Goal: Information Seeking & Learning: Learn about a topic

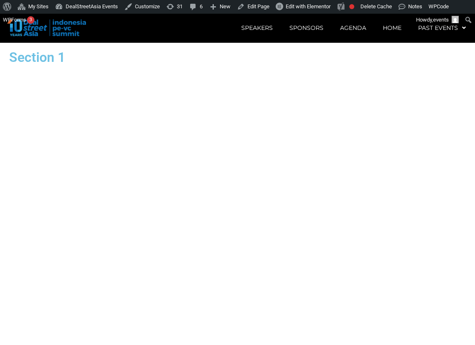
click at [385, 72] on div "Section 1" at bounding box center [237, 57] width 473 height 30
click at [451, 72] on div "Section 1" at bounding box center [237, 57] width 473 height 30
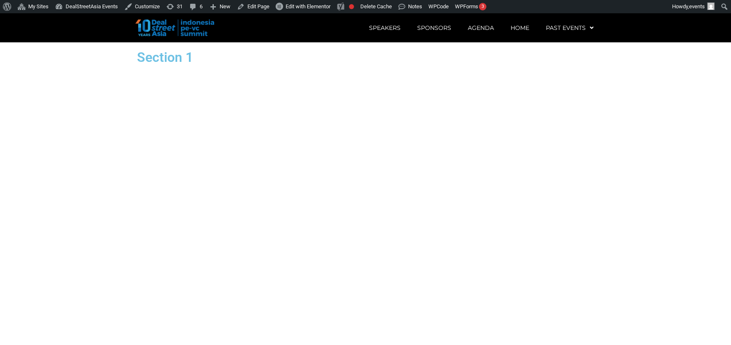
click at [348, 72] on div "Section 1" at bounding box center [365, 57] width 473 height 30
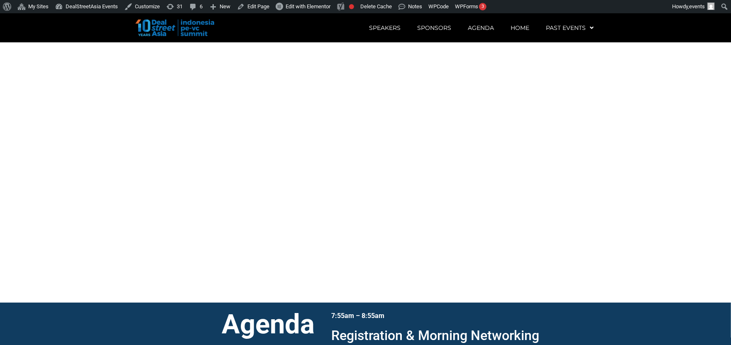
scroll to position [86, 0]
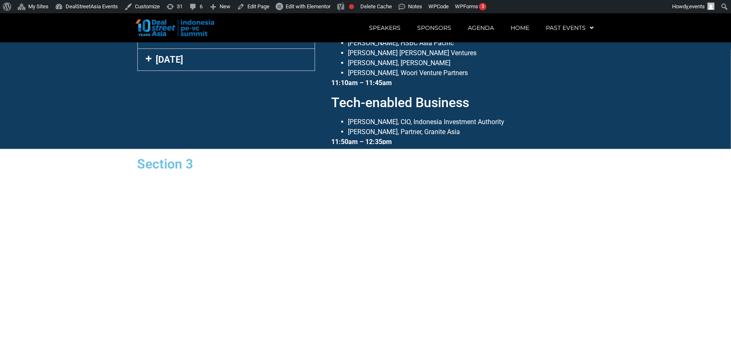
scroll to position [584, 0]
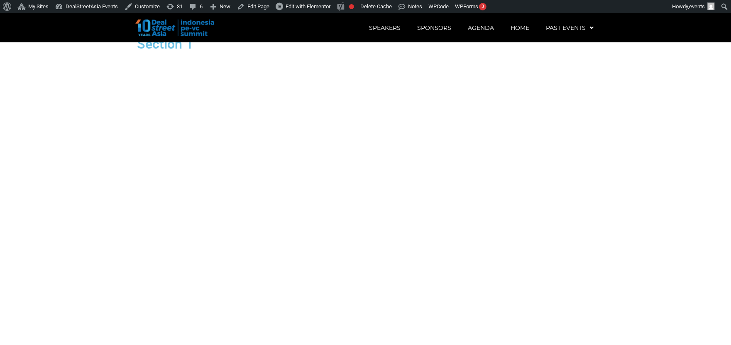
scroll to position [64, 0]
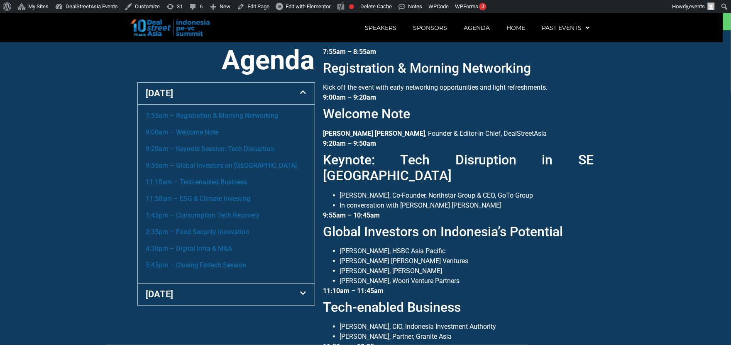
scroll to position [346, 0]
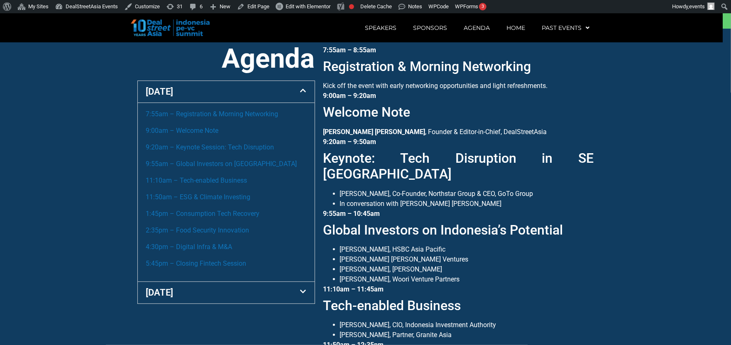
click at [182, 103] on div "[DATE]" at bounding box center [226, 92] width 177 height 22
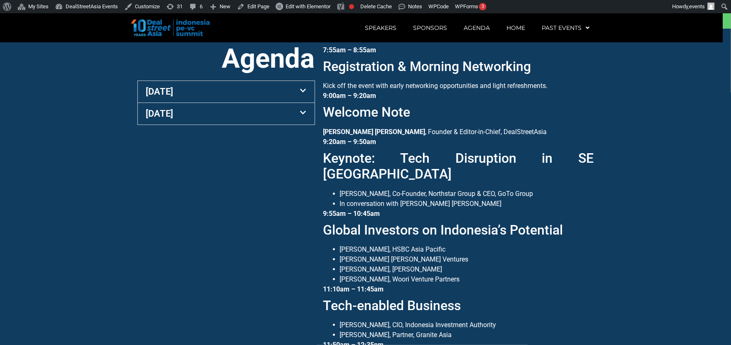
click at [183, 125] on div "[DATE]" at bounding box center [226, 114] width 177 height 22
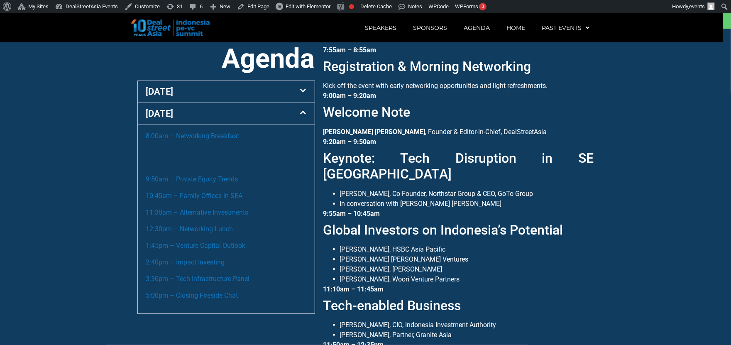
click at [192, 163] on link "9:00am – Opening Session: LPs & [GEOGRAPHIC_DATA]" at bounding box center [196, 158] width 100 height 18
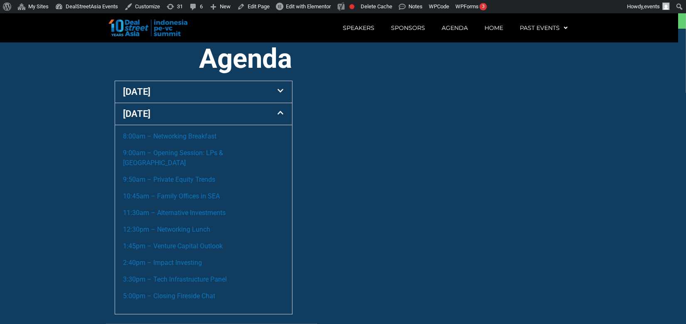
scroll to position [324, 0]
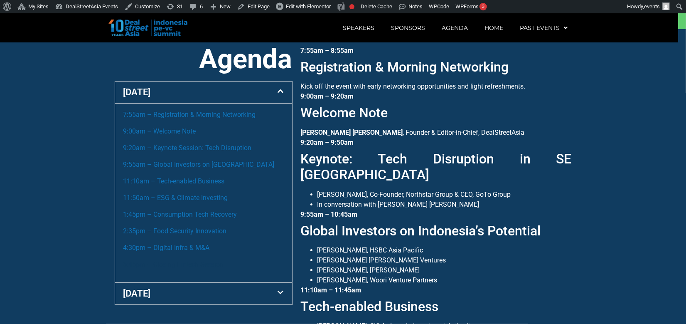
click at [208, 260] on link "5:45pm – Closing Fintech Session" at bounding box center [173, 264] width 101 height 8
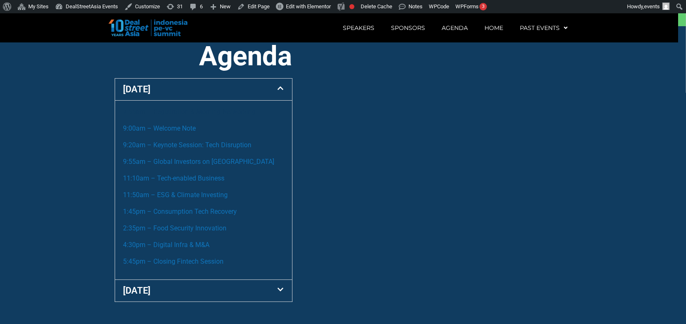
scroll to position [324, 0]
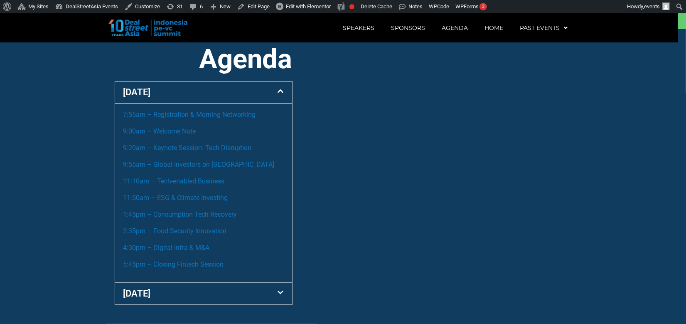
click at [221, 103] on div "[DATE]" at bounding box center [203, 92] width 177 height 22
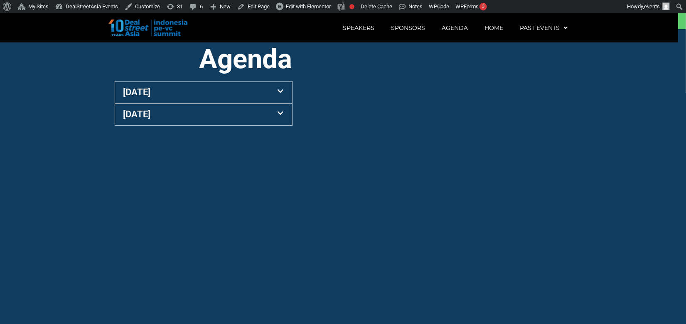
click at [218, 124] on div "[DATE]" at bounding box center [203, 114] width 177 height 22
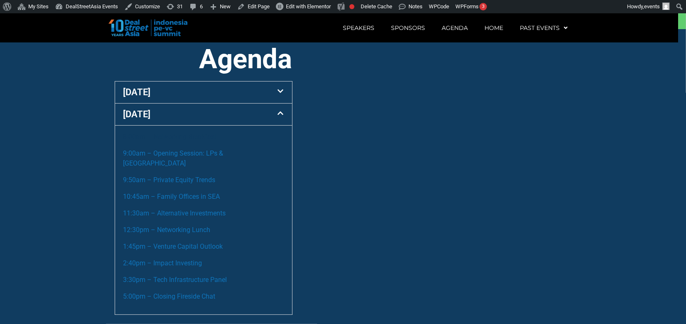
click at [208, 140] on link "8:00am – Networking Breakfast" at bounding box center [169, 136] width 93 height 8
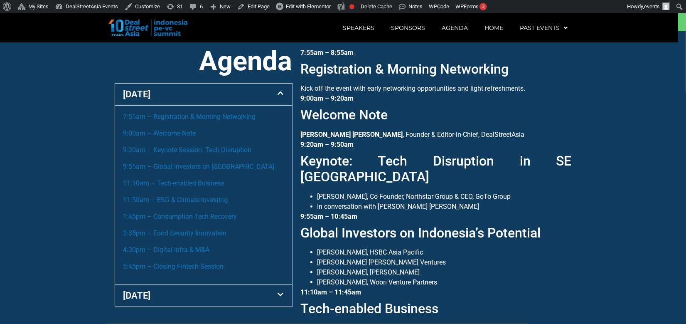
scroll to position [324, 0]
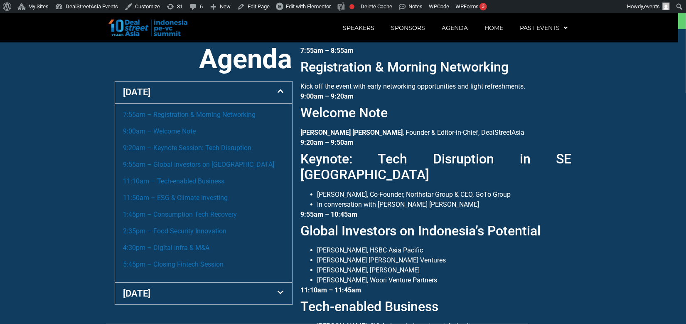
click at [206, 103] on div "[DATE]" at bounding box center [203, 92] width 177 height 22
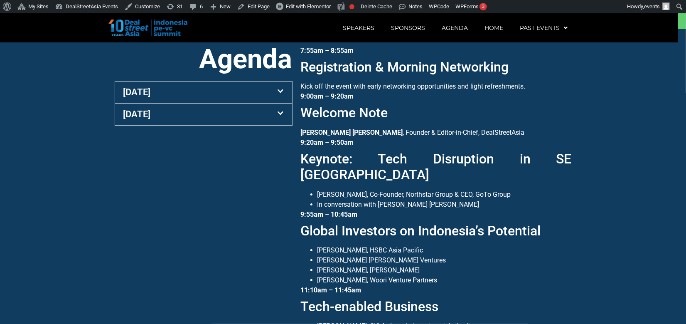
click at [204, 125] on div "[DATE]" at bounding box center [203, 114] width 177 height 22
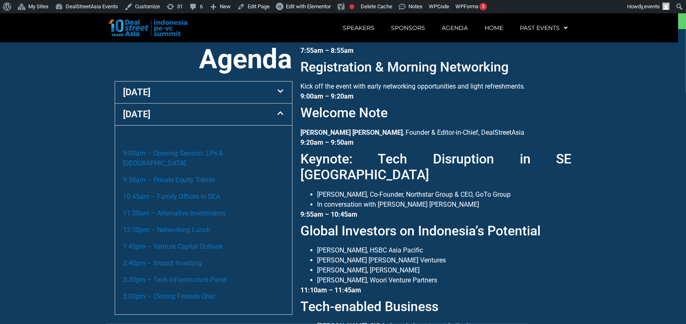
click at [199, 140] on link "8:00am – Networking Breakfast" at bounding box center [169, 136] width 93 height 8
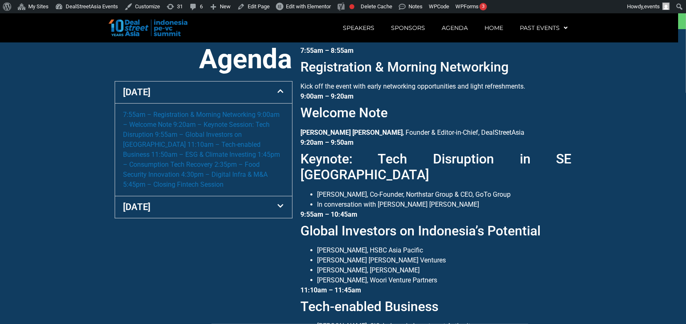
click at [206, 103] on div "[DATE]" at bounding box center [203, 92] width 177 height 22
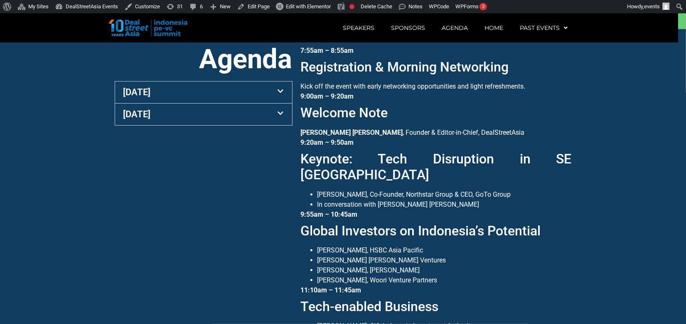
click at [206, 125] on div "[DATE]" at bounding box center [203, 114] width 177 height 22
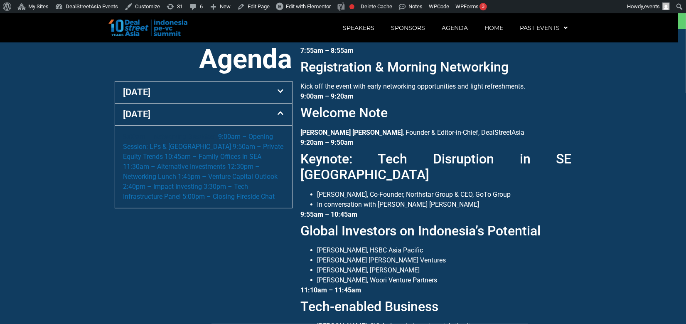
click at [205, 140] on link "8:00am – Networking Breakfast" at bounding box center [169, 136] width 93 height 8
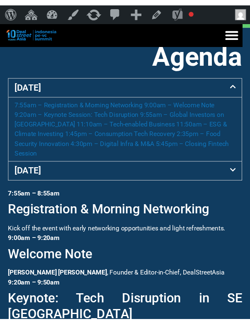
scroll to position [318, 0]
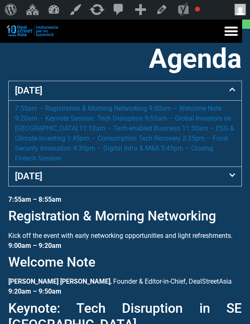
click at [203, 100] on div "[DATE]" at bounding box center [125, 90] width 233 height 19
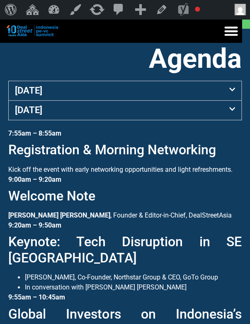
click at [201, 120] on div "[DATE]" at bounding box center [125, 110] width 233 height 19
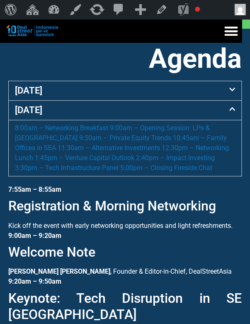
click at [201, 120] on div "[DATE]" at bounding box center [125, 110] width 233 height 19
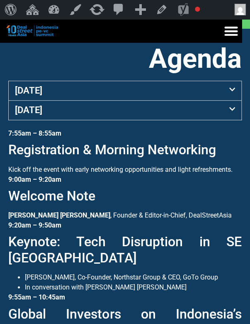
click at [201, 100] on div "[DATE]" at bounding box center [125, 90] width 233 height 19
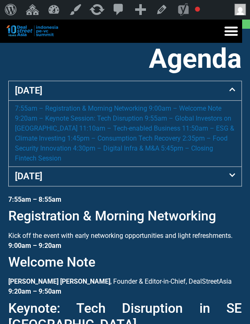
click at [201, 100] on div "[DATE]" at bounding box center [125, 90] width 233 height 19
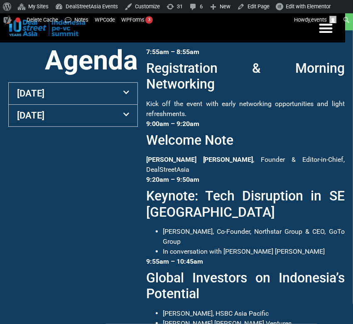
scroll to position [324, 0]
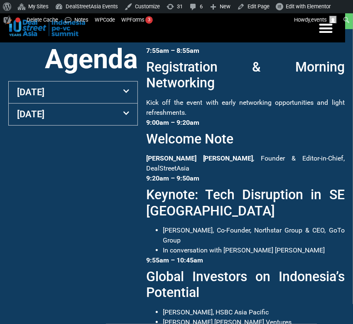
click at [101, 103] on div "[DATE]" at bounding box center [73, 92] width 129 height 22
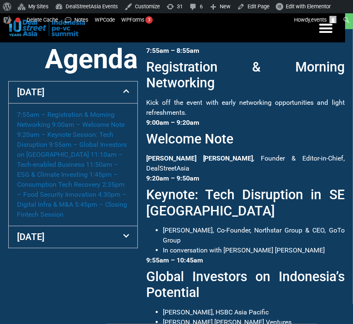
click at [88, 103] on div "[DATE]" at bounding box center [73, 92] width 129 height 22
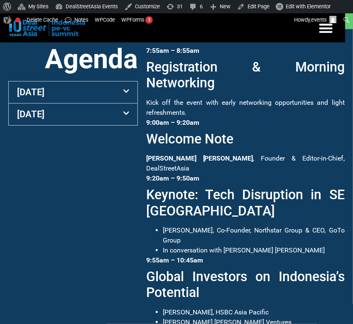
click at [91, 125] on div "[DATE]" at bounding box center [73, 114] width 129 height 22
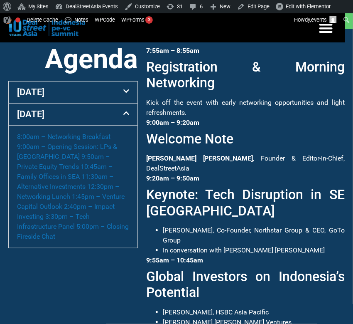
click at [91, 125] on div "[DATE]" at bounding box center [73, 114] width 129 height 22
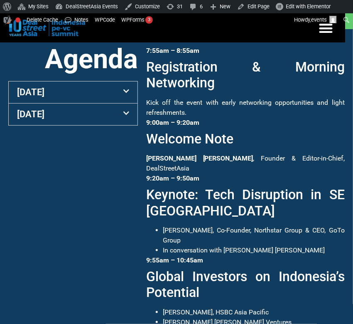
click at [98, 98] on div "[DATE]" at bounding box center [73, 92] width 129 height 22
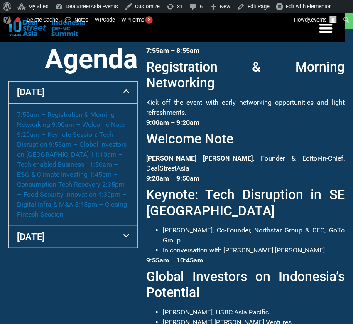
click at [98, 98] on div "[DATE]" at bounding box center [73, 92] width 129 height 22
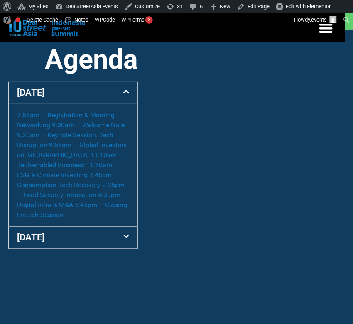
scroll to position [324, 0]
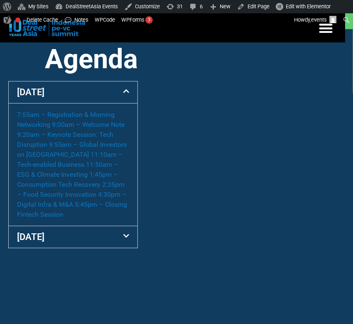
click at [101, 103] on div "[DATE]" at bounding box center [73, 92] width 129 height 22
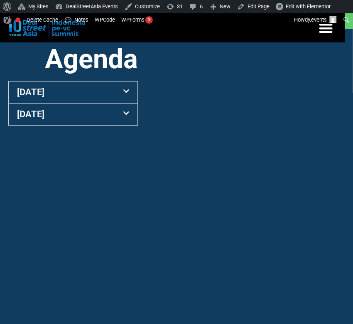
click at [101, 103] on div "[DATE]" at bounding box center [73, 92] width 129 height 22
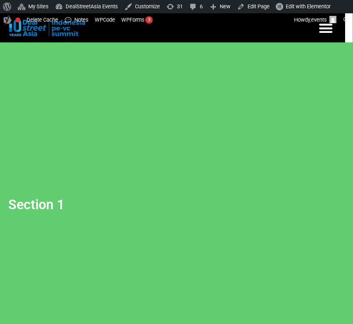
scroll to position [324, 0]
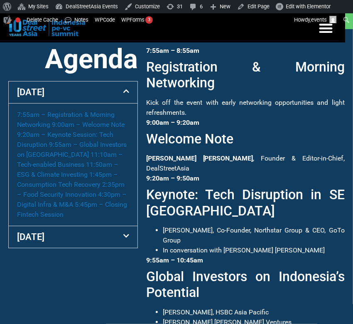
click at [72, 103] on div "[DATE]" at bounding box center [73, 92] width 129 height 22
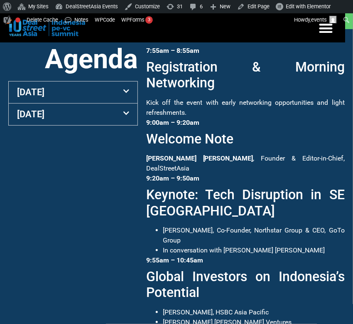
click at [71, 123] on div "[DATE]" at bounding box center [73, 114] width 129 height 22
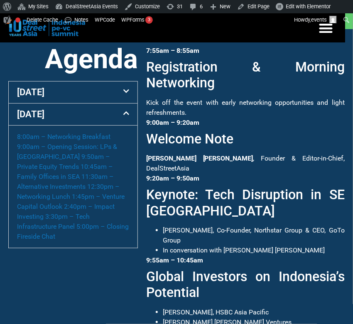
click at [71, 123] on div "[DATE]" at bounding box center [73, 114] width 129 height 22
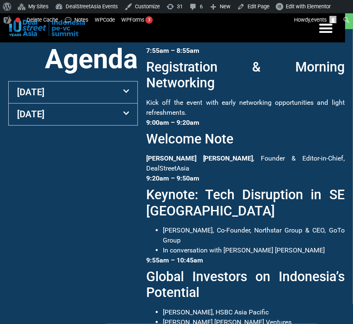
click at [71, 123] on div "[DATE]" at bounding box center [73, 114] width 129 height 22
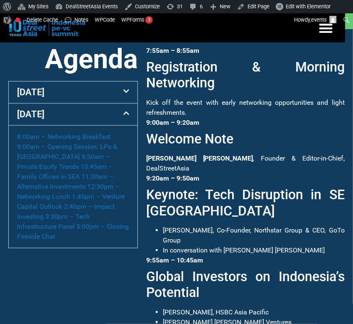
scroll to position [516, 0]
click at [99, 103] on div "[DATE]" at bounding box center [73, 92] width 129 height 22
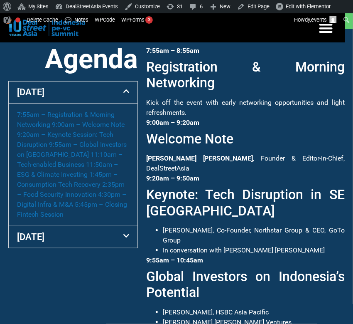
click at [99, 103] on div "[DATE]" at bounding box center [73, 92] width 129 height 22
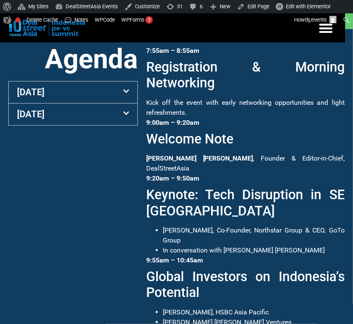
click at [93, 125] on div "[DATE]" at bounding box center [73, 114] width 129 height 22
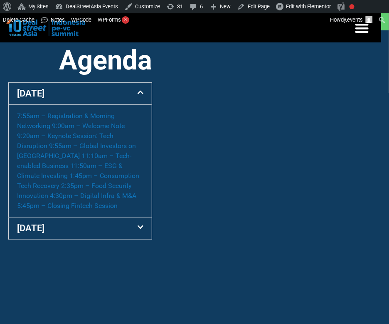
scroll to position [324, 0]
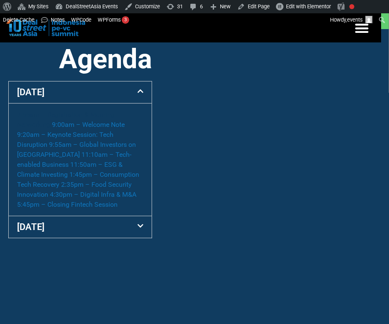
click at [86, 128] on link "7:55am – Registration & Morning Networking" at bounding box center [66, 119] width 98 height 18
click at [80, 103] on div "[DATE]" at bounding box center [80, 92] width 143 height 22
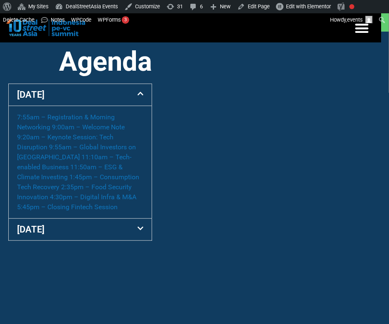
scroll to position [324, 0]
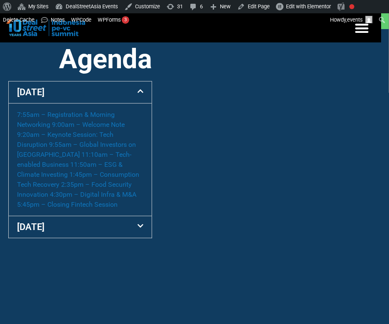
click at [105, 251] on div "Agenda [DATE] 7:55am – Registration & Morning Networking 9:00am – Welcome Note …" at bounding box center [80, 187] width 152 height 291
click at [108, 238] on div "[DATE]" at bounding box center [80, 227] width 143 height 22
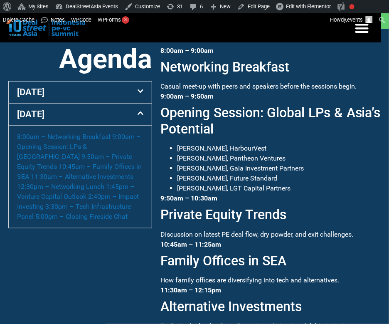
click at [107, 103] on div "[DATE]" at bounding box center [80, 92] width 143 height 22
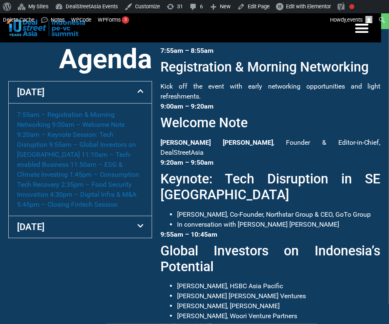
click at [116, 99] on div "[DATE]" at bounding box center [80, 92] width 143 height 22
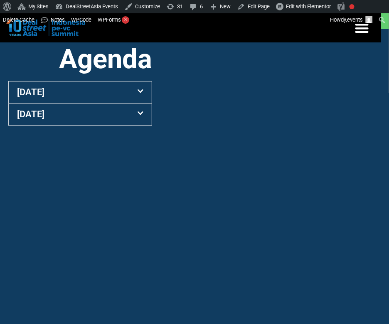
click at [116, 99] on div "[DATE]" at bounding box center [80, 92] width 143 height 22
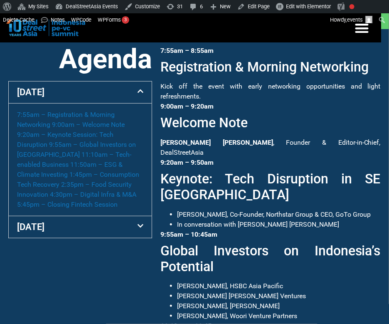
click at [116, 99] on div "[DATE]" at bounding box center [80, 92] width 143 height 22
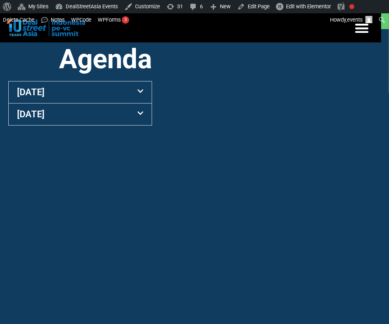
click at [116, 99] on div "[DATE]" at bounding box center [80, 92] width 143 height 22
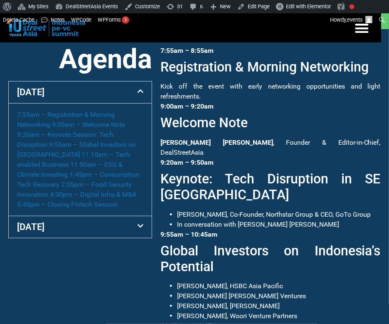
click at [116, 99] on div "[DATE]" at bounding box center [80, 92] width 143 height 22
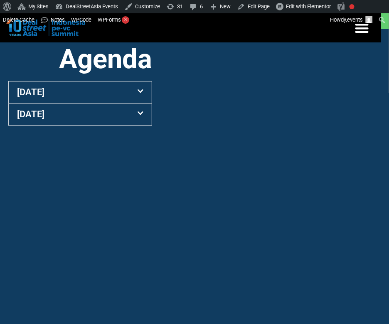
click at [116, 99] on div "[DATE]" at bounding box center [80, 92] width 143 height 22
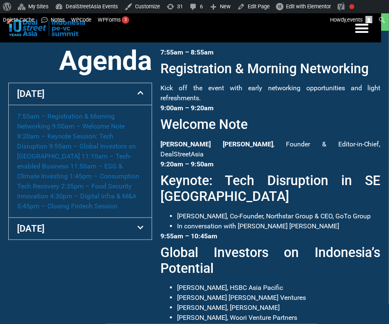
scroll to position [324, 0]
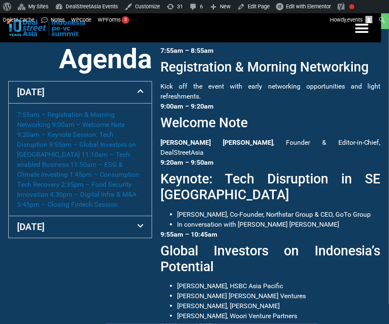
click at [121, 103] on div "[DATE]" at bounding box center [80, 92] width 143 height 22
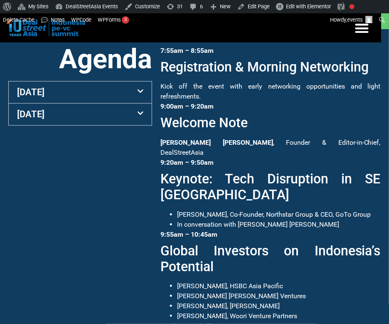
click at [120, 123] on div "[DATE]" at bounding box center [80, 114] width 143 height 22
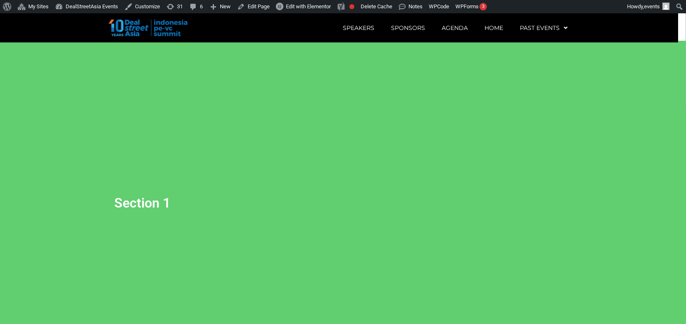
scroll to position [0, 0]
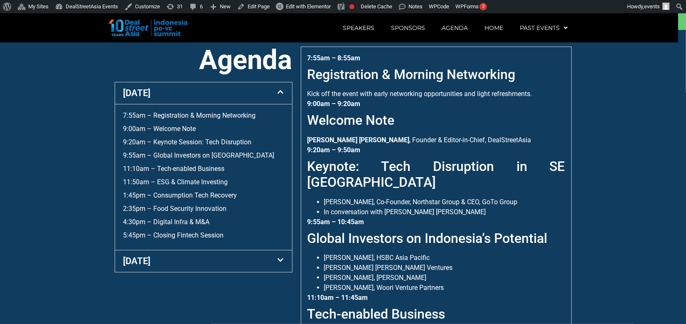
scroll to position [324, 0]
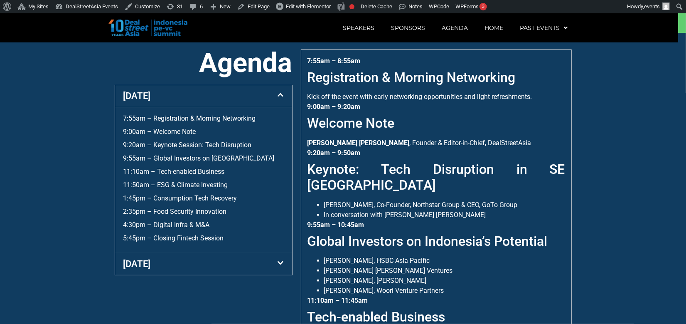
scroll to position [324, 0]
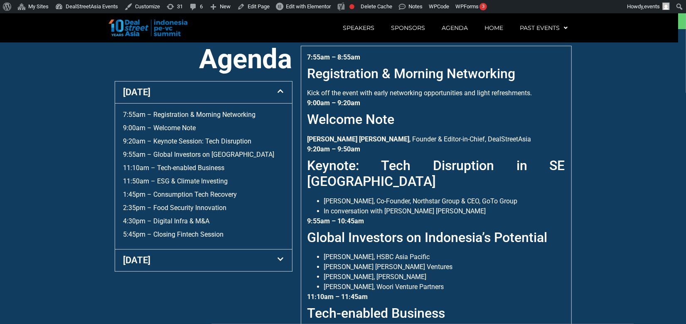
click at [264, 103] on div "[DATE]" at bounding box center [203, 92] width 177 height 22
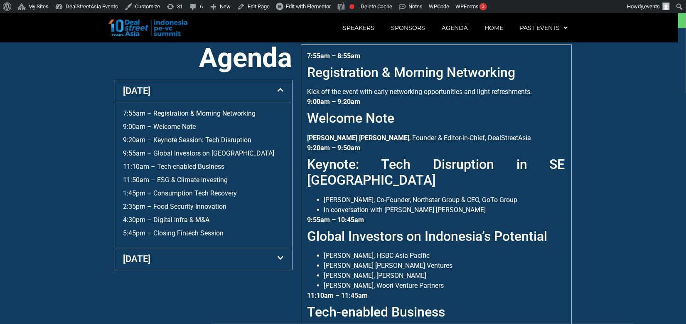
scroll to position [324, 0]
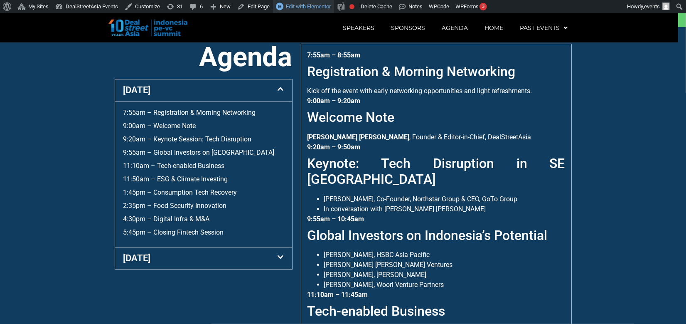
scroll to position [324, 0]
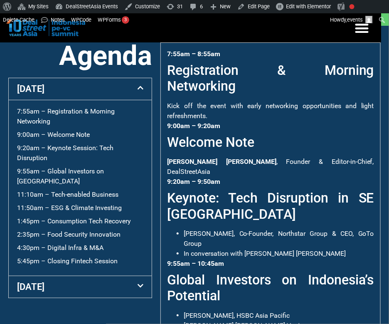
scroll to position [324, 0]
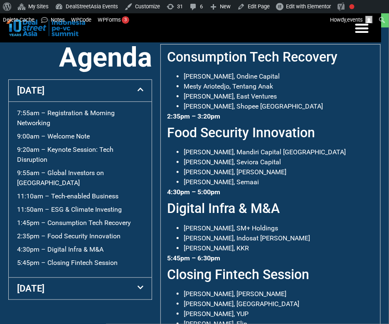
scroll to position [324, 0]
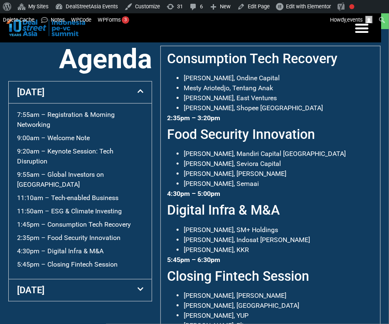
click at [117, 102] on div "[DATE]" at bounding box center [80, 92] width 143 height 22
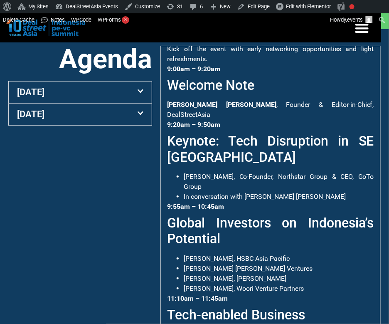
scroll to position [0, 0]
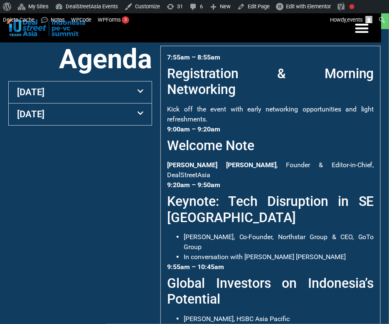
click at [227, 225] on h2 "Keynote: Tech Disruption in SE [GEOGRAPHIC_DATA]" at bounding box center [270, 209] width 207 height 32
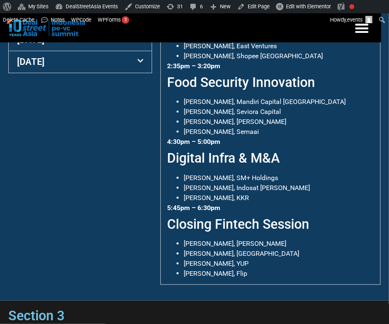
scroll to position [324, 0]
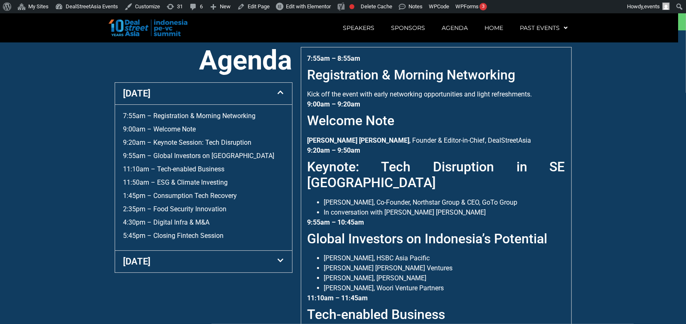
scroll to position [324, 0]
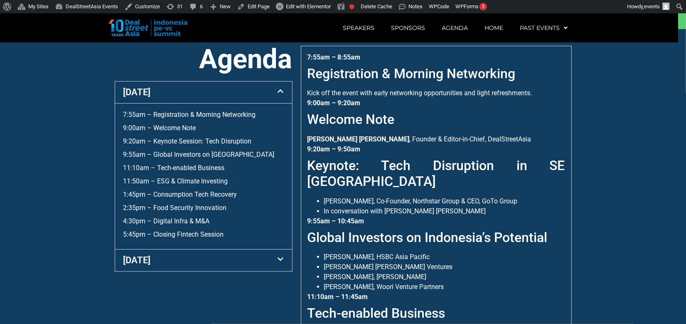
click at [240, 103] on div "[DATE]" at bounding box center [203, 92] width 177 height 22
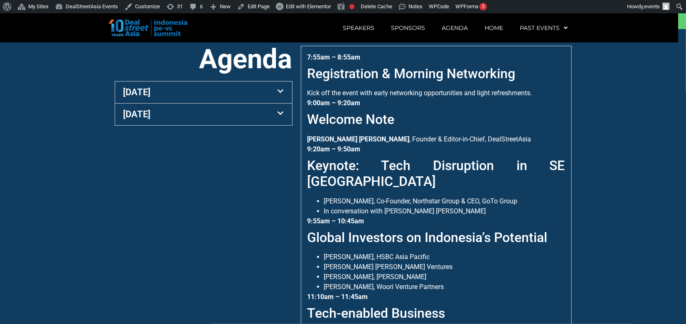
click at [237, 125] on div "[DATE]" at bounding box center [203, 114] width 177 height 22
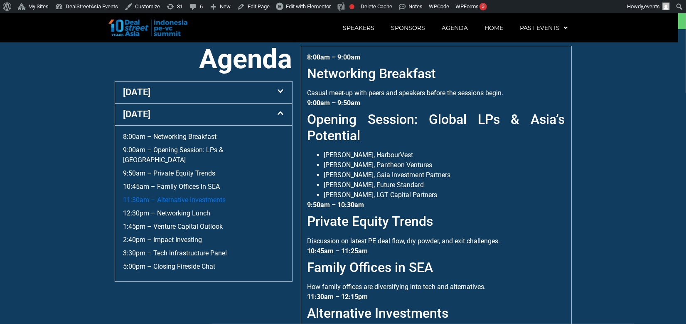
click at [186, 201] on link "11:30am – Alternative Investments" at bounding box center [174, 200] width 103 height 8
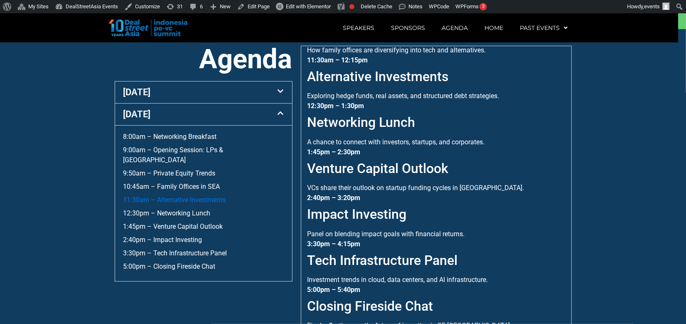
scroll to position [13, 0]
click at [189, 262] on link "5:00pm – Closing Fireside Chat" at bounding box center [169, 266] width 92 height 8
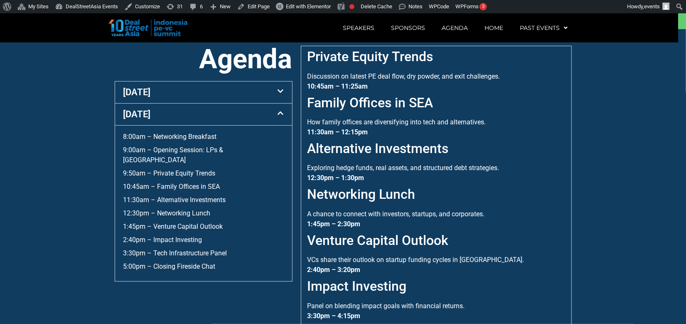
scroll to position [236, 0]
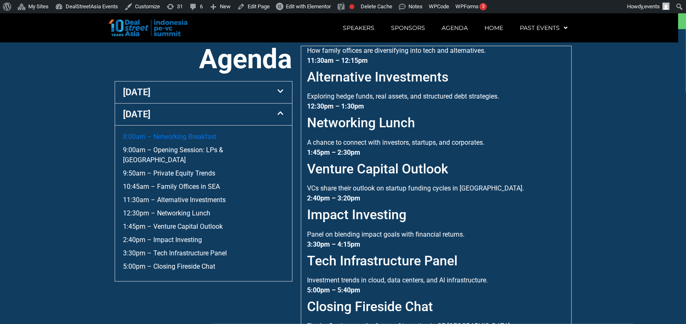
click at [178, 140] on link "8:00am – Networking Breakfast" at bounding box center [169, 136] width 93 height 8
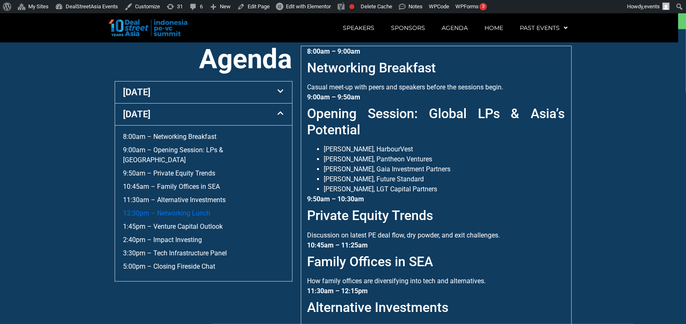
click at [174, 209] on link "12:30pm – Networking Lunch" at bounding box center [166, 213] width 87 height 8
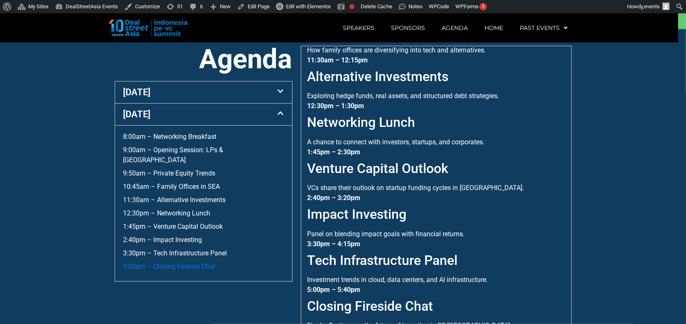
click at [177, 262] on link "5:00pm – Closing Fireside Chat" at bounding box center [169, 266] width 92 height 8
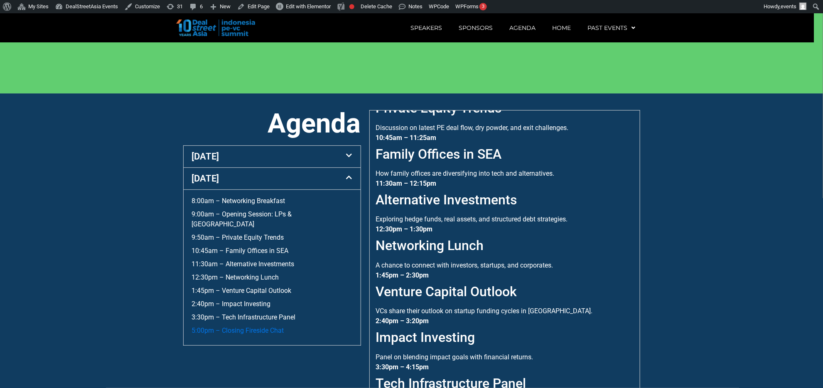
click at [269, 323] on link "5:00pm – Closing Fireside Chat" at bounding box center [238, 330] width 92 height 8
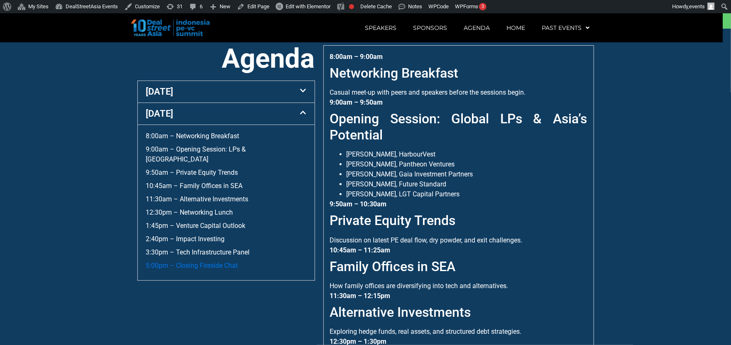
click at [210, 267] on link "5:00pm – Closing Fireside Chat" at bounding box center [192, 266] width 92 height 8
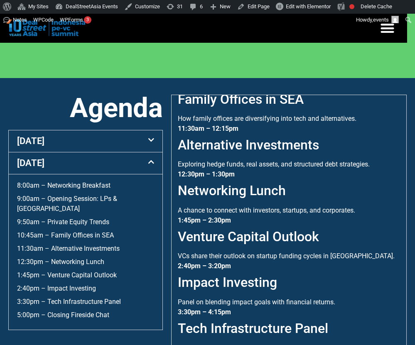
scroll to position [293, 0]
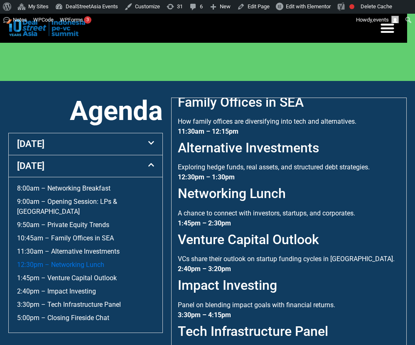
click at [92, 261] on link "12:30pm – Networking Lunch" at bounding box center [60, 265] width 87 height 8
click at [77, 184] on link "8:00am – Networking Breakfast" at bounding box center [63, 188] width 93 height 8
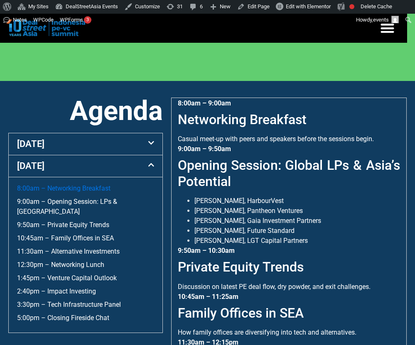
click at [77, 184] on link "8:00am – Networking Breakfast" at bounding box center [63, 188] width 93 height 8
click at [78, 133] on div "[DATE]" at bounding box center [86, 144] width 154 height 22
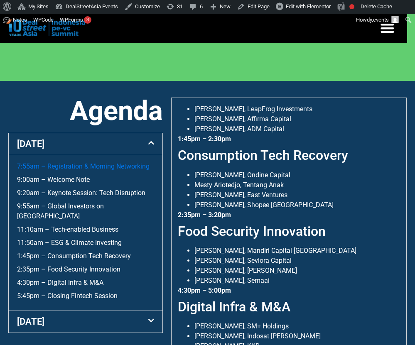
click at [88, 162] on link "7:55am – Registration & Morning Networking" at bounding box center [83, 166] width 132 height 8
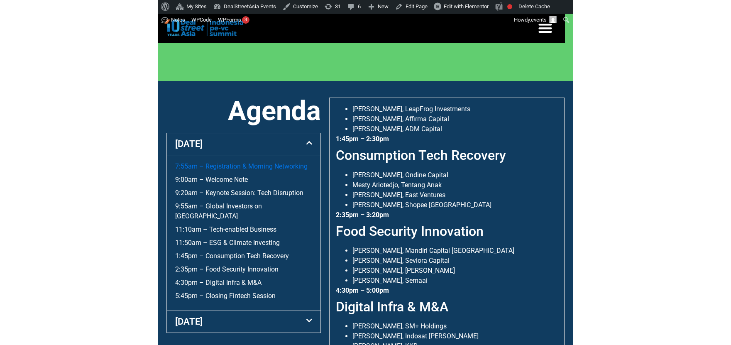
scroll to position [6, 0]
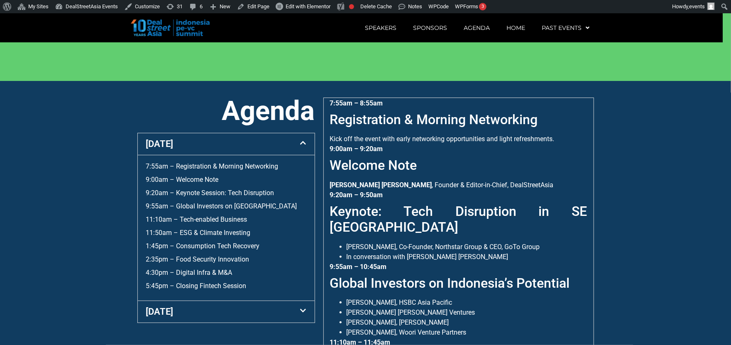
drag, startPoint x: 617, startPoint y: 158, endPoint x: 647, endPoint y: 142, distance: 33.3
click at [388, 142] on section "Agenda 10 Sept 7:55am – Registration & Morning Networking 9:00am – Welcome Note…" at bounding box center [365, 253] width 731 height 345
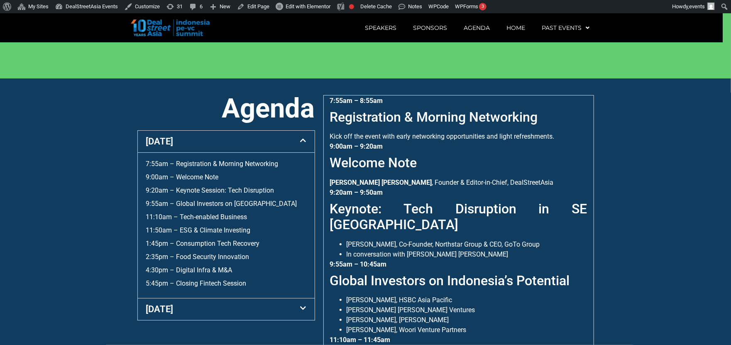
scroll to position [293, 0]
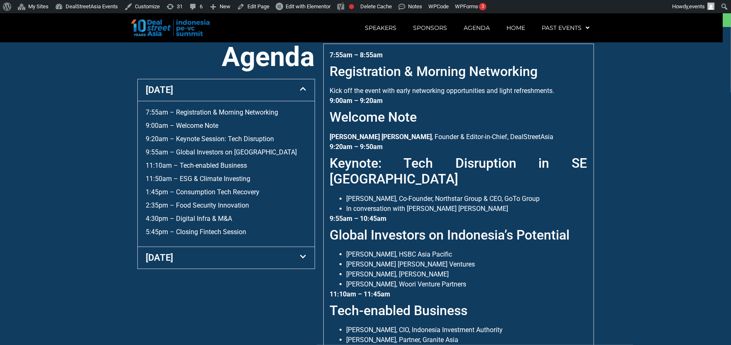
scroll to position [346, 0]
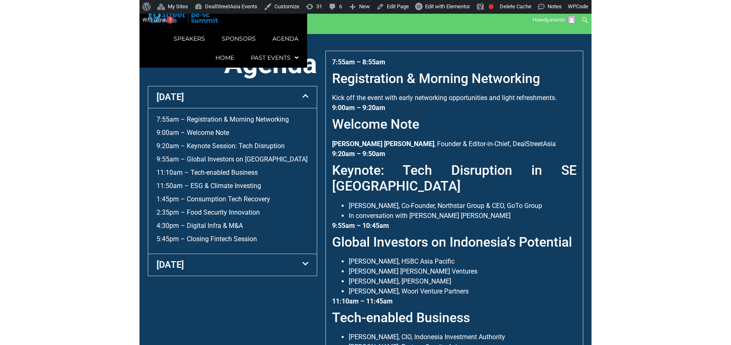
scroll to position [346, 0]
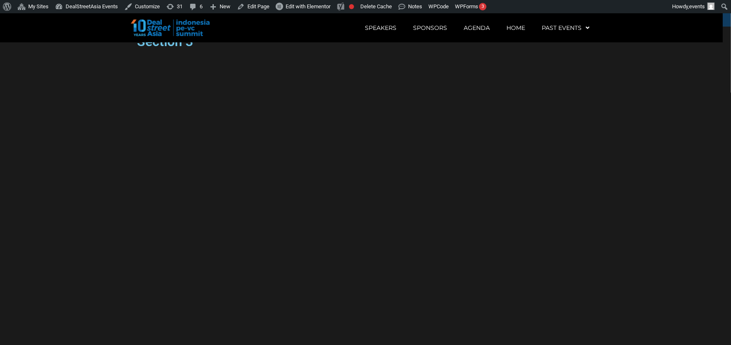
scroll to position [691, 0]
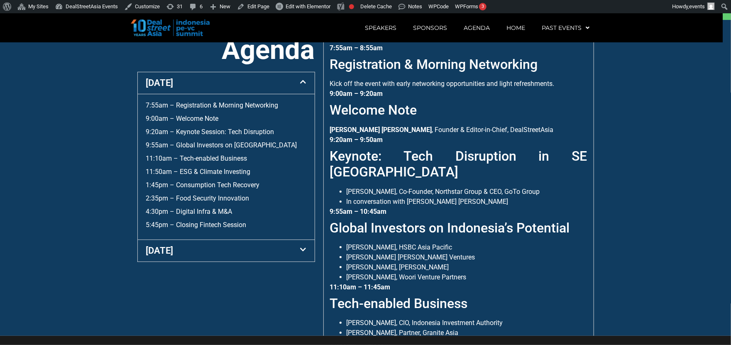
scroll to position [330, 0]
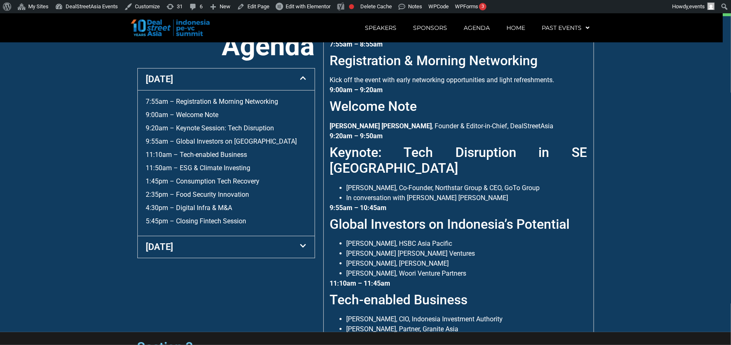
scroll to position [330, 0]
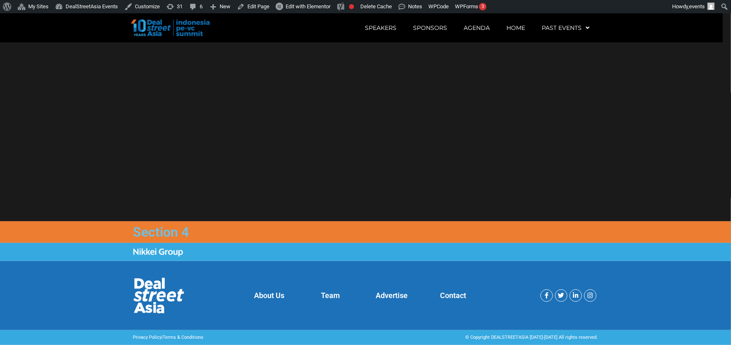
scroll to position [647, 0]
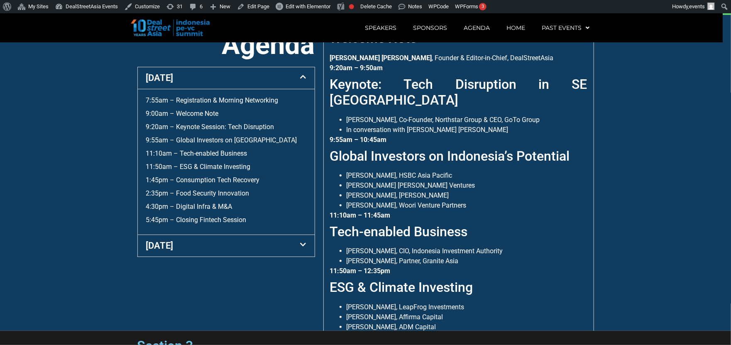
scroll to position [67, 0]
click at [222, 224] on link "5:45pm – Closing Fintech Session" at bounding box center [196, 220] width 101 height 8
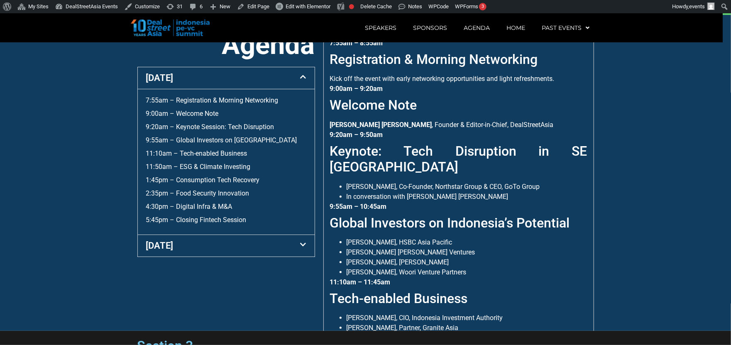
click at [219, 257] on div "[DATE]" at bounding box center [226, 246] width 177 height 22
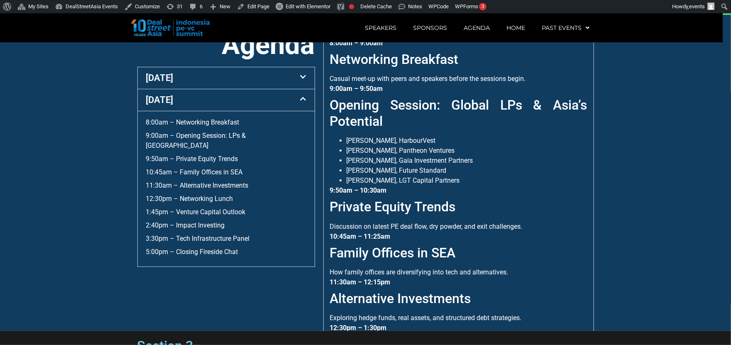
click at [254, 111] on div "[DATE]" at bounding box center [226, 100] width 177 height 22
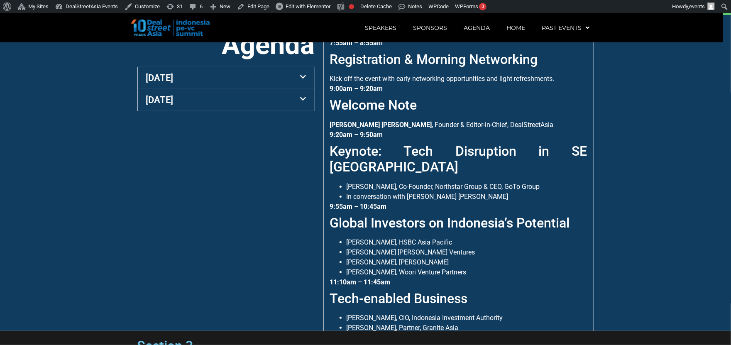
click at [254, 111] on div "[DATE]" at bounding box center [226, 100] width 177 height 22
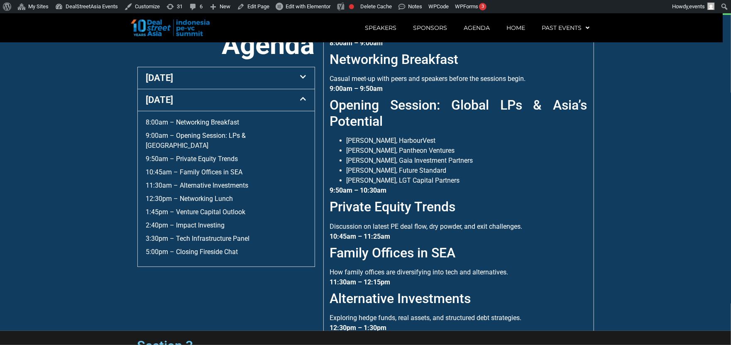
click at [254, 111] on div "[DATE]" at bounding box center [226, 100] width 177 height 22
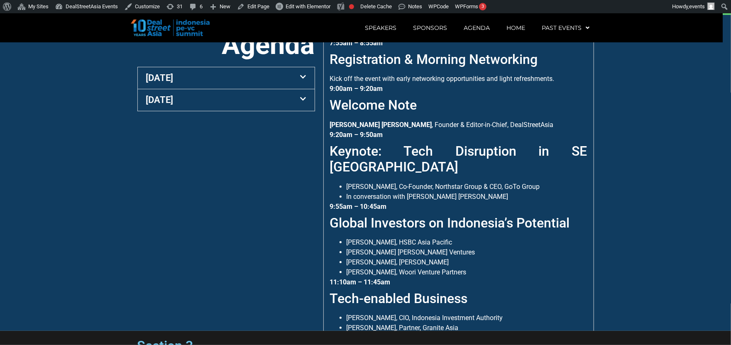
click at [268, 87] on div "[DATE]" at bounding box center [226, 78] width 177 height 22
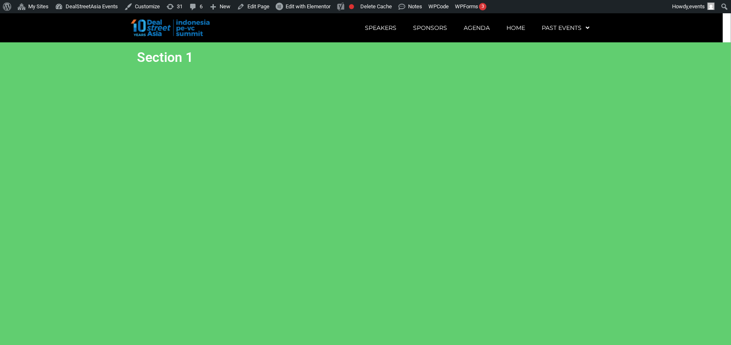
click at [526, 205] on section "Section 1" at bounding box center [365, 200] width 731 height 316
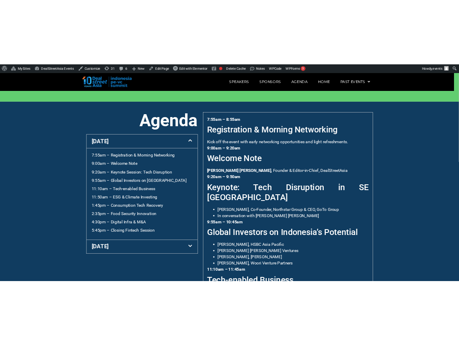
scroll to position [287, 0]
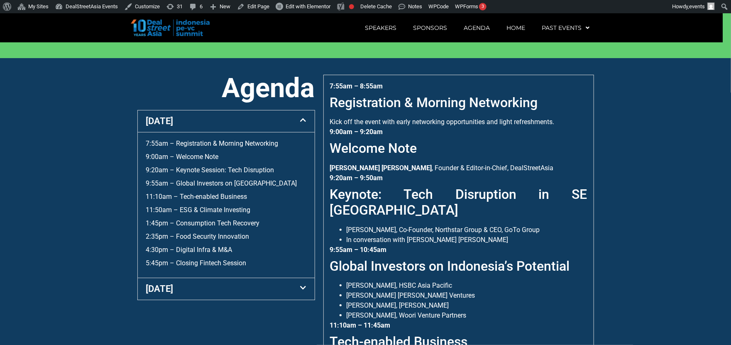
drag, startPoint x: 558, startPoint y: 329, endPoint x: 560, endPoint y: 341, distance: 12.6
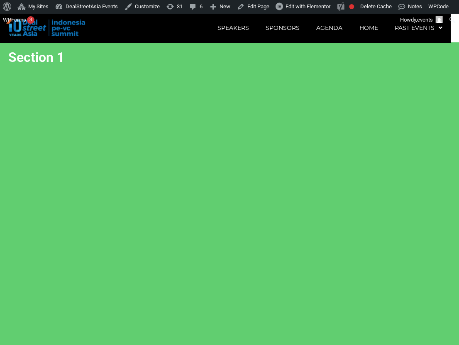
scroll to position [15, 0]
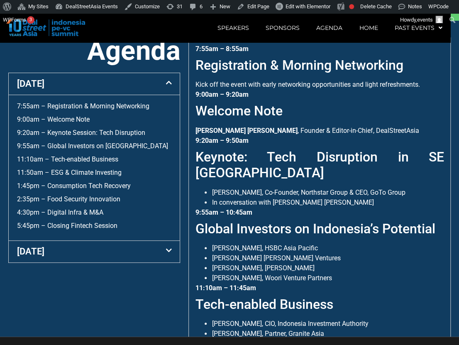
scroll to position [330, 0]
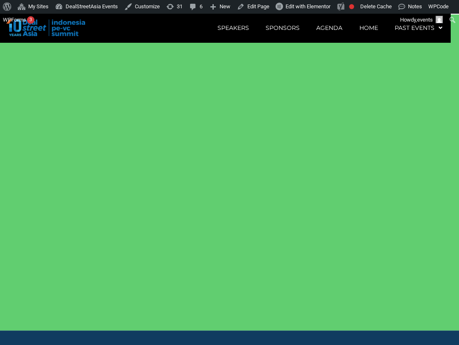
scroll to position [13, 0]
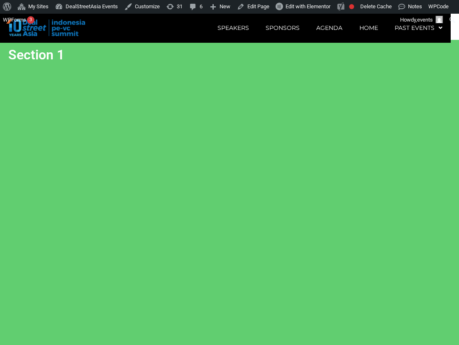
scroll to position [1, 0]
click at [360, 129] on section "Section 1" at bounding box center [229, 199] width 459 height 316
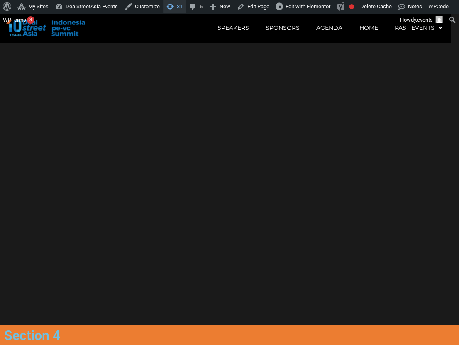
scroll to position [647, 0]
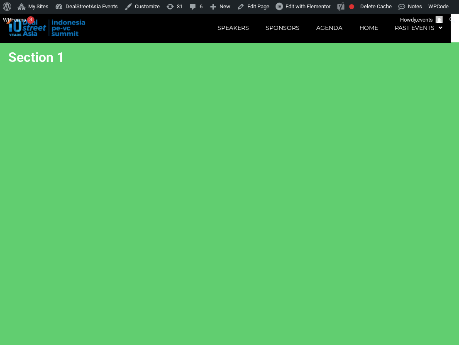
scroll to position [15, 0]
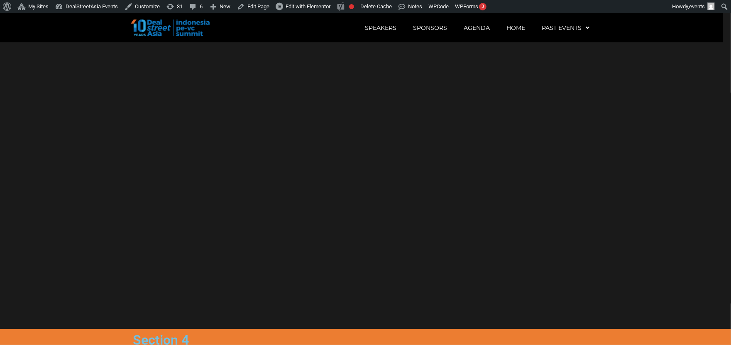
scroll to position [647, 0]
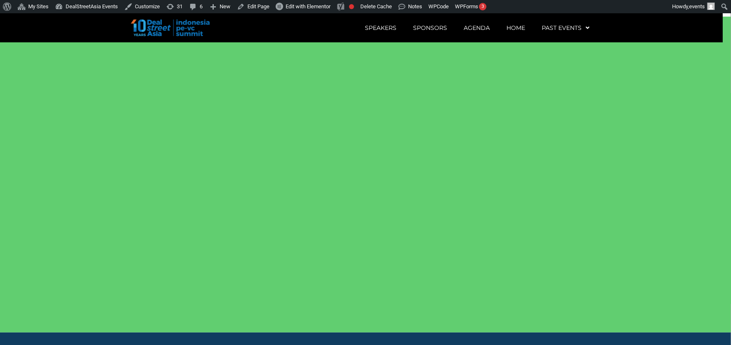
scroll to position [15, 0]
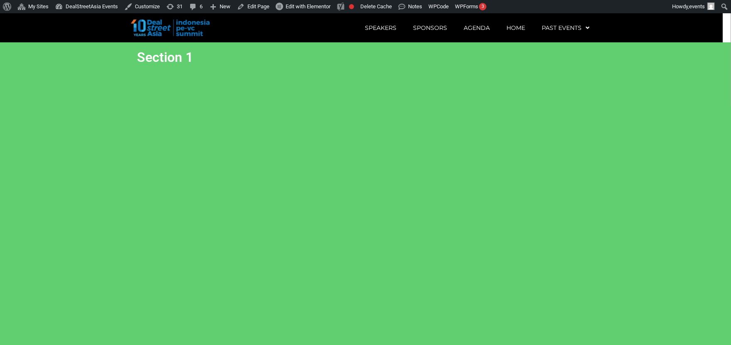
scroll to position [15, 0]
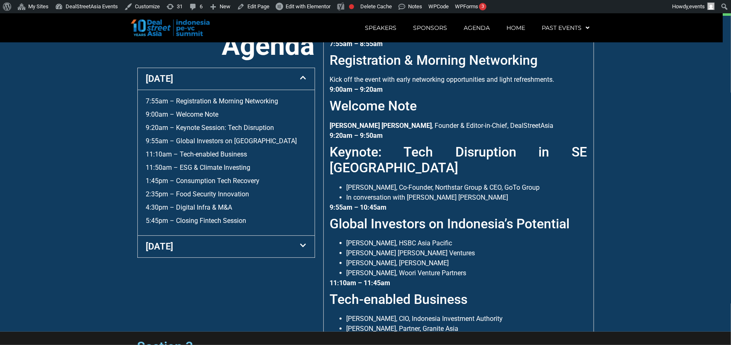
scroll to position [330, 0]
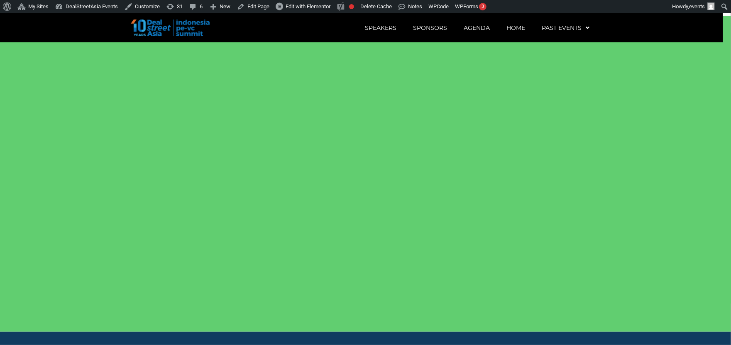
scroll to position [15, 0]
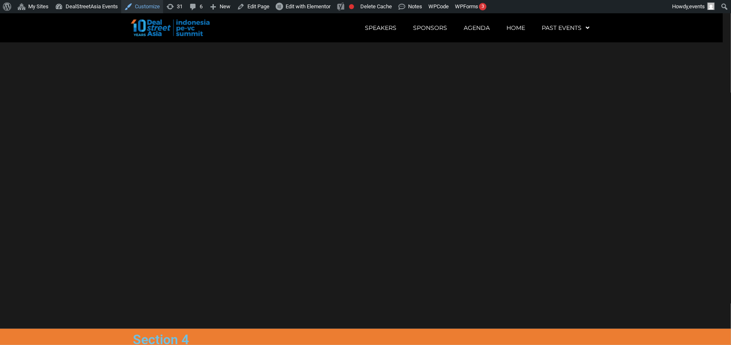
scroll to position [647, 0]
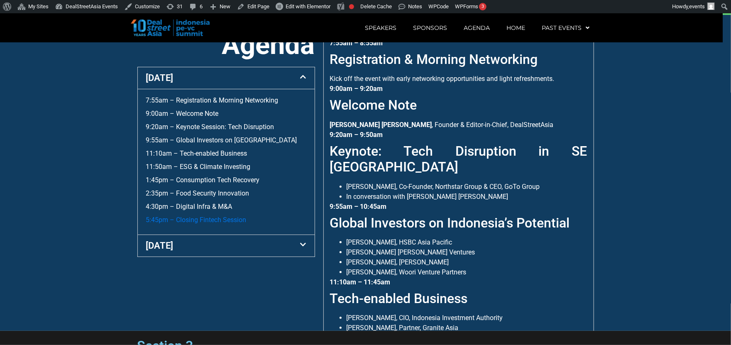
click at [220, 224] on link "5:45pm – Closing Fintech Session" at bounding box center [196, 220] width 101 height 8
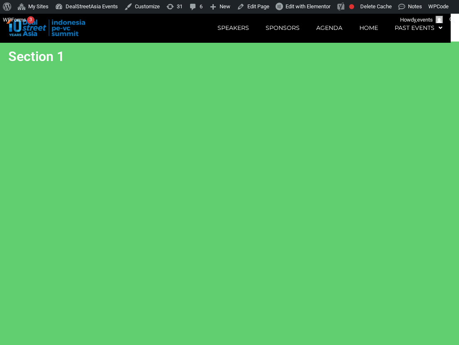
scroll to position [1, 0]
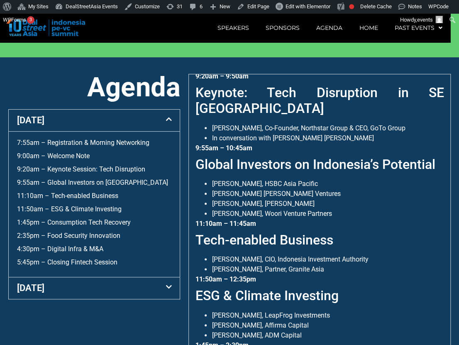
scroll to position [289, 0]
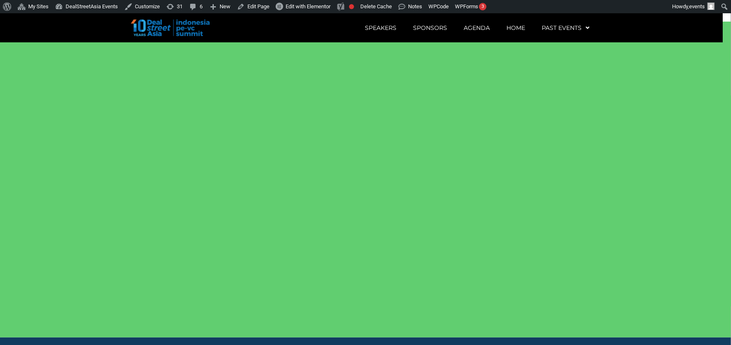
scroll to position [15, 0]
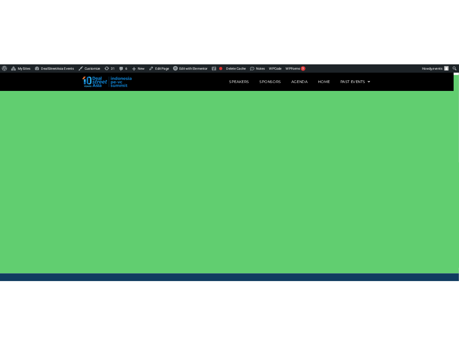
scroll to position [15, 0]
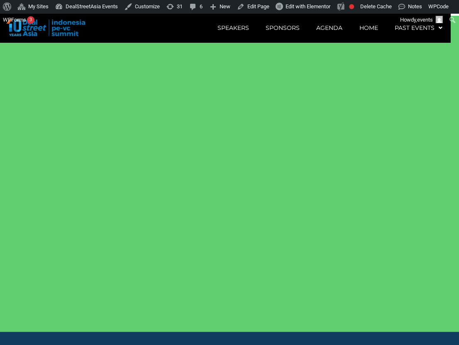
scroll to position [15, 0]
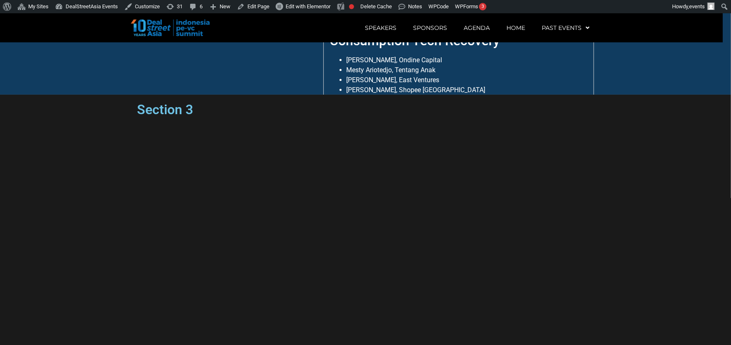
scroll to position [564, 0]
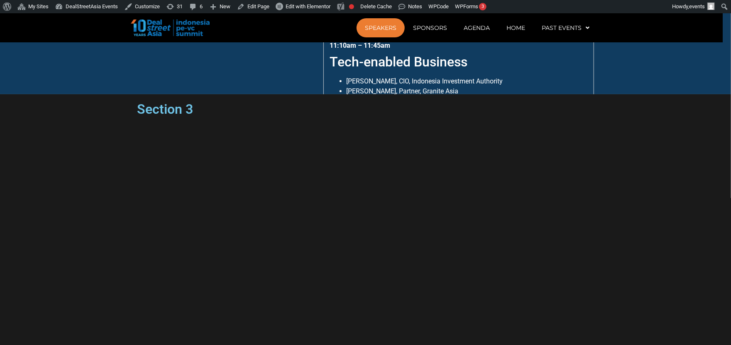
scroll to position [564, 0]
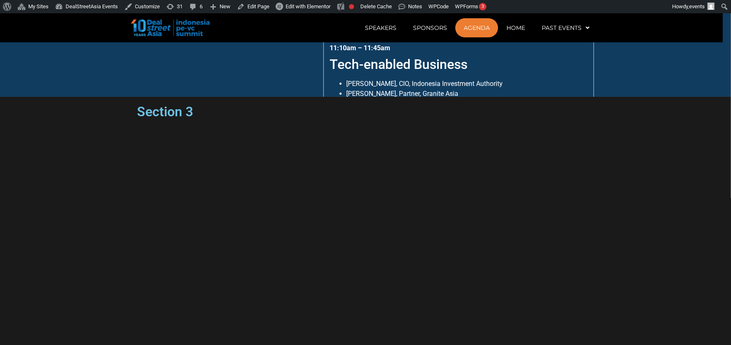
click at [477, 20] on link "Agenda" at bounding box center [477, 27] width 43 height 19
click at [510, 108] on section "Section 3" at bounding box center [365, 255] width 731 height 316
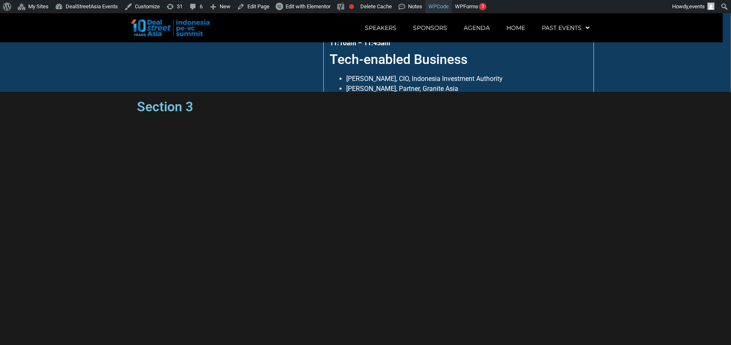
scroll to position [564, 0]
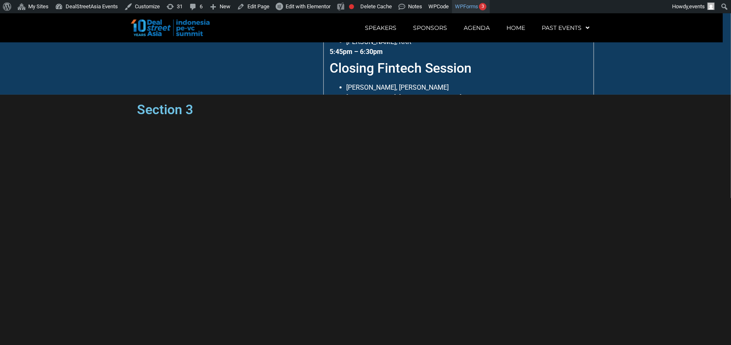
scroll to position [564, 0]
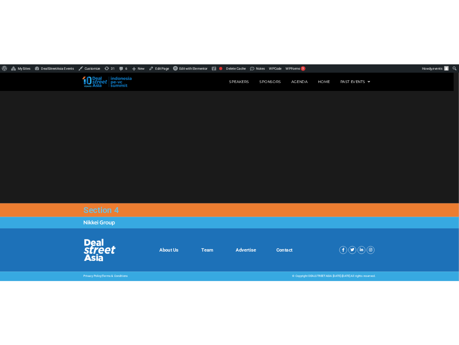
scroll to position [900, 0]
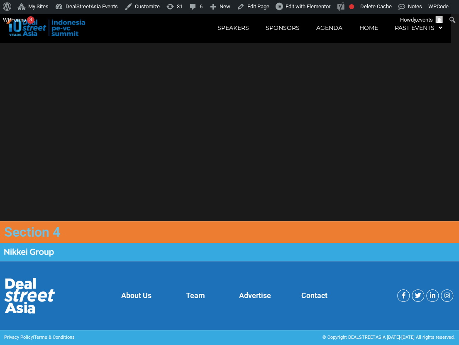
scroll to position [900, 0]
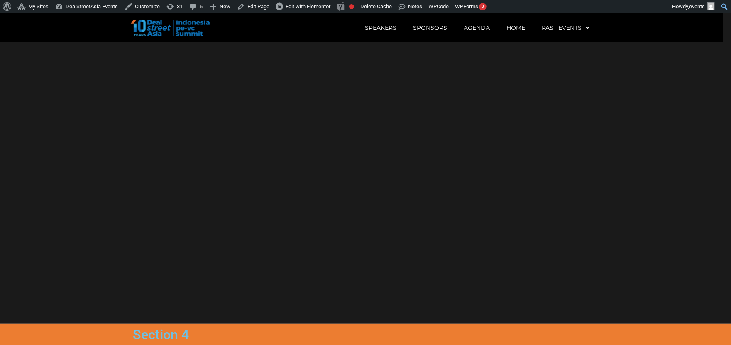
scroll to position [206, 0]
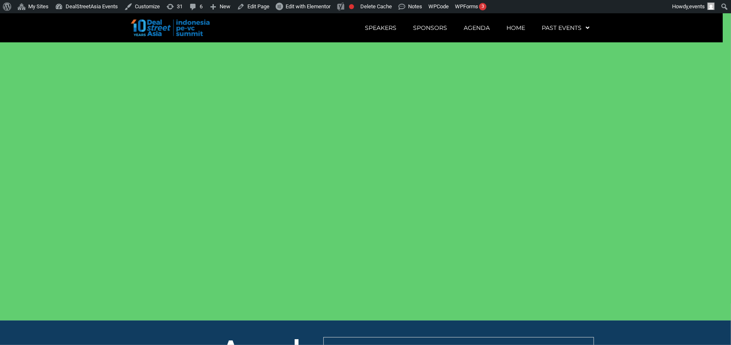
scroll to position [29, 0]
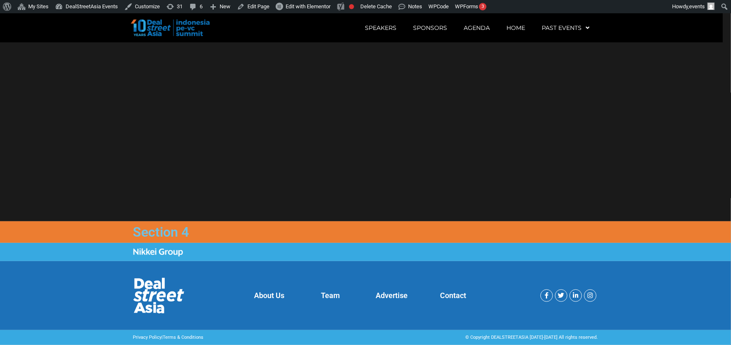
scroll to position [680, 0]
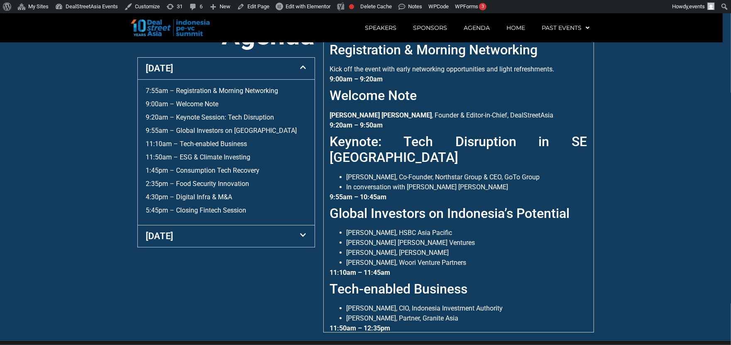
scroll to position [335, 0]
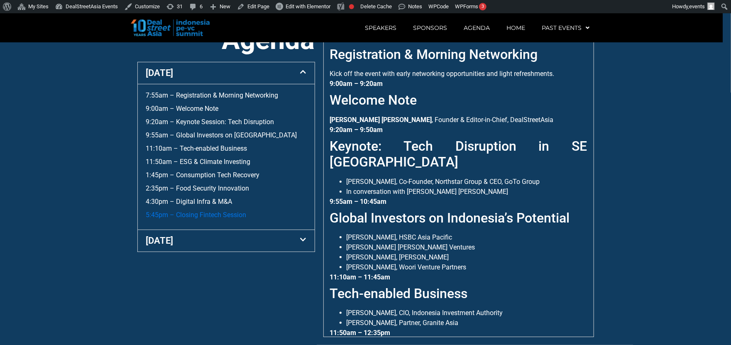
click at [223, 219] on link "5:45pm – Closing Fintech Session" at bounding box center [196, 215] width 101 height 8
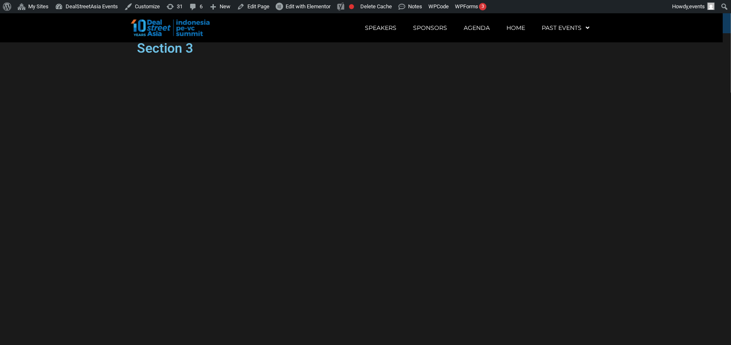
scroll to position [652, 0]
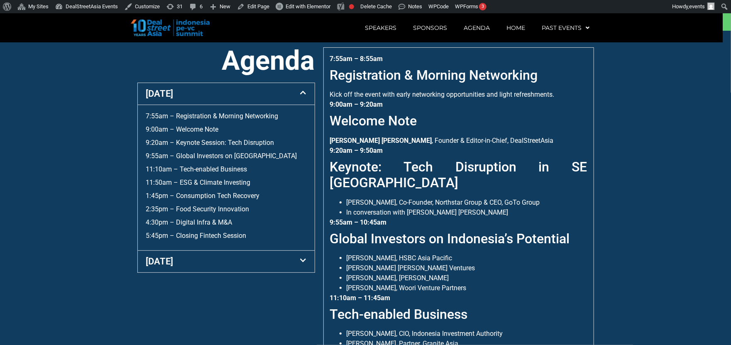
scroll to position [316, 0]
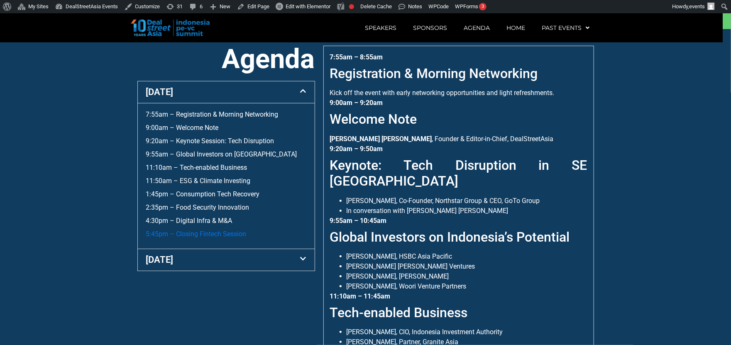
click at [226, 238] on link "5:45pm – Closing Fintech Session" at bounding box center [196, 234] width 101 height 8
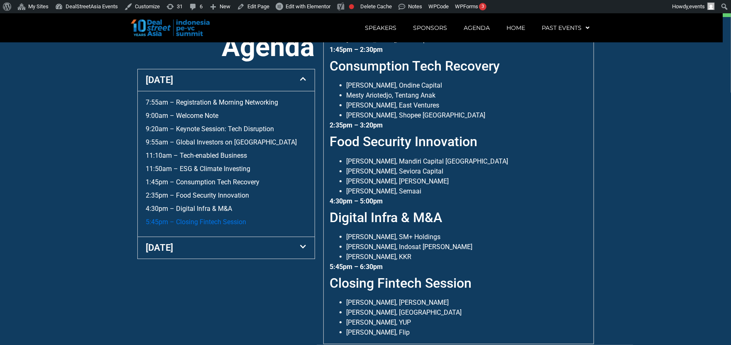
scroll to position [327, 0]
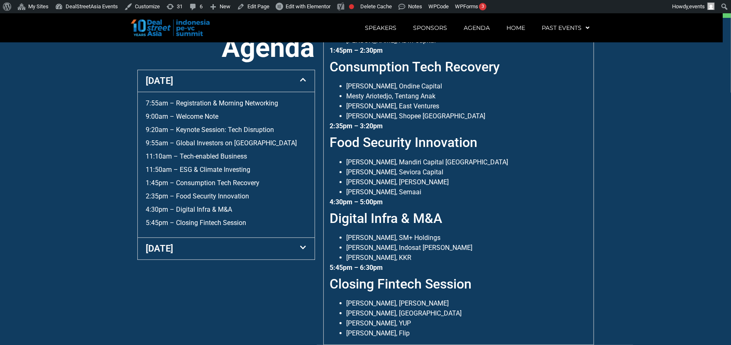
click at [412, 197] on div "4:30pm – 5:00pm Digital Infra & M&A Herson Suindah, SM+ Holdings Vikram Sinha, …" at bounding box center [458, 230] width 257 height 66
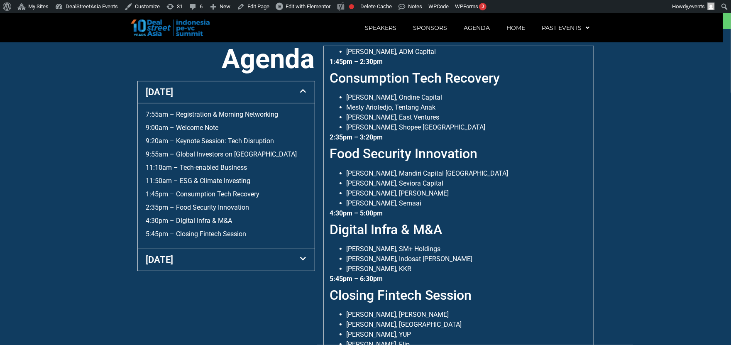
scroll to position [375, 0]
click at [222, 238] on link "5:45pm – Closing Fintech Session" at bounding box center [196, 234] width 101 height 8
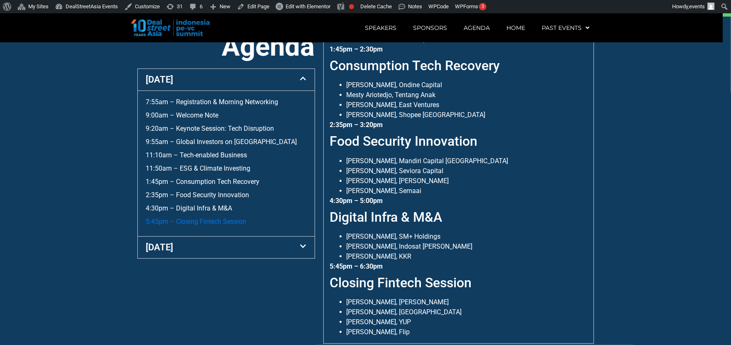
scroll to position [327, 0]
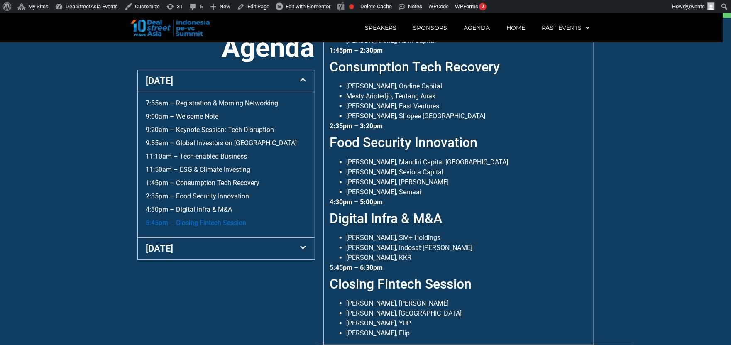
click at [219, 227] on link "5:45pm – Closing Fintech Session" at bounding box center [196, 223] width 101 height 8
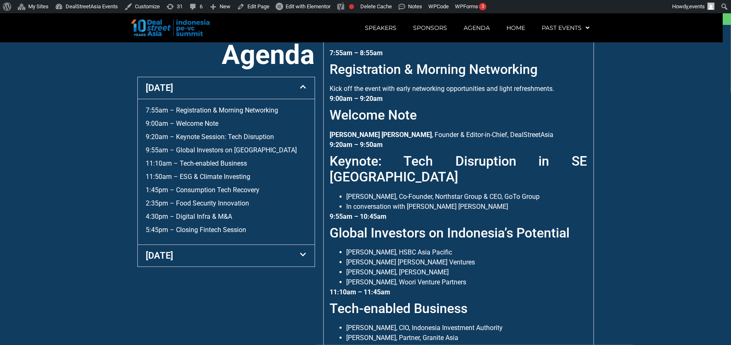
scroll to position [321, 0]
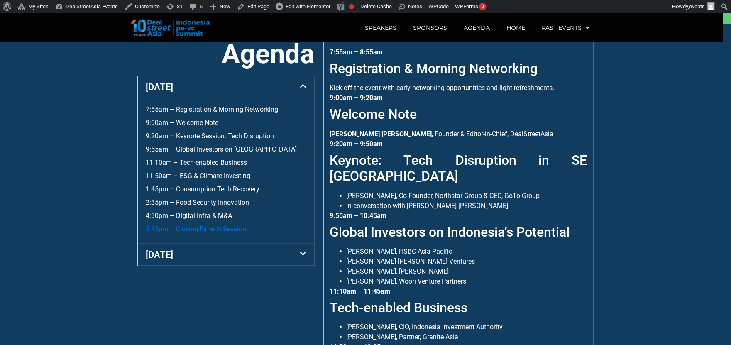
click at [226, 233] on link "5:45pm – Closing Fintech Session" at bounding box center [196, 229] width 101 height 8
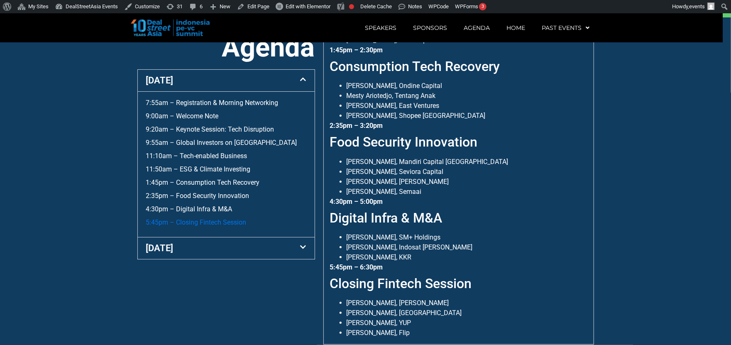
scroll to position [327, 0]
click at [234, 227] on link "5:45pm – Closing Fintech Session" at bounding box center [196, 223] width 101 height 8
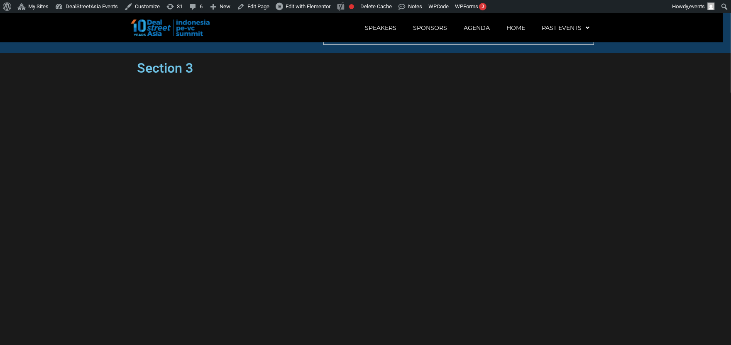
scroll to position [643, 0]
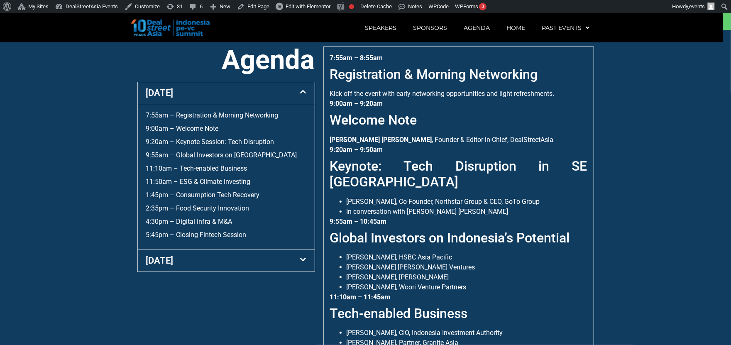
scroll to position [316, 0]
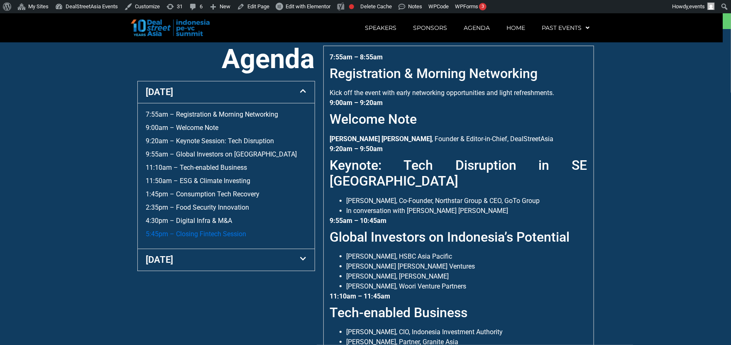
click at [226, 231] on link "5:45pm – Closing Fintech Session" at bounding box center [196, 234] width 101 height 8
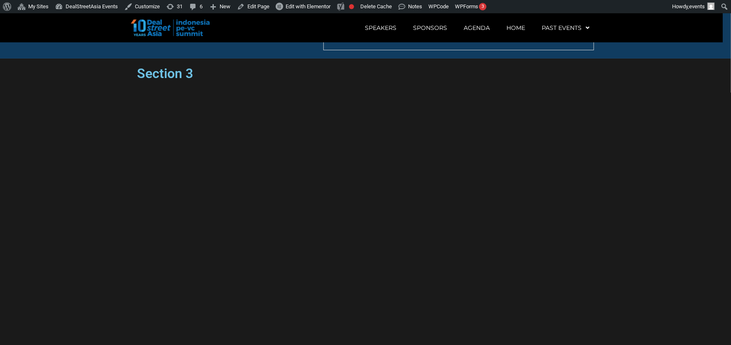
scroll to position [643, 0]
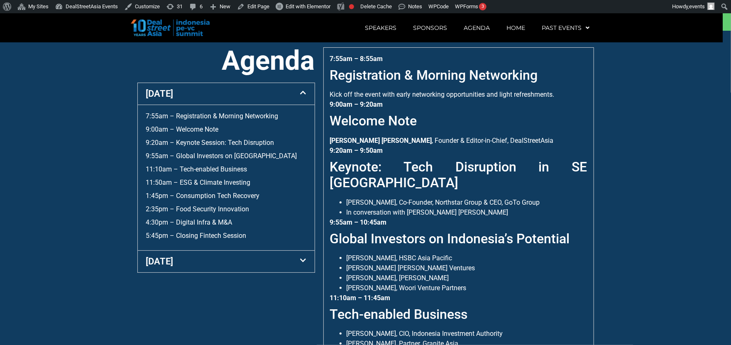
scroll to position [316, 0]
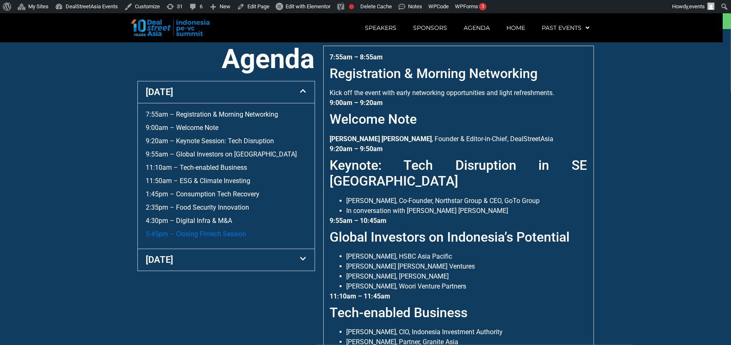
click at [229, 238] on link "5:45pm – Closing Fintech Session" at bounding box center [196, 234] width 101 height 8
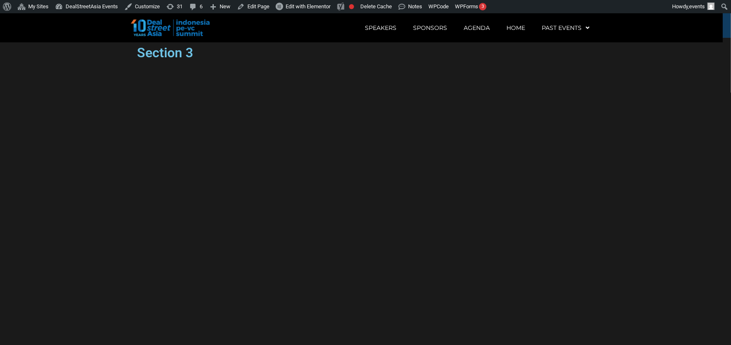
scroll to position [643, 0]
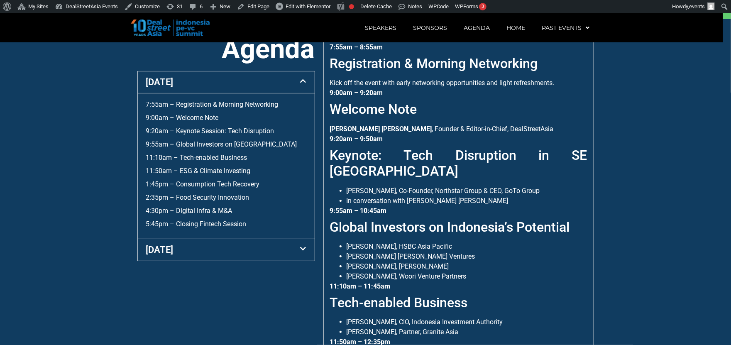
scroll to position [327, 0]
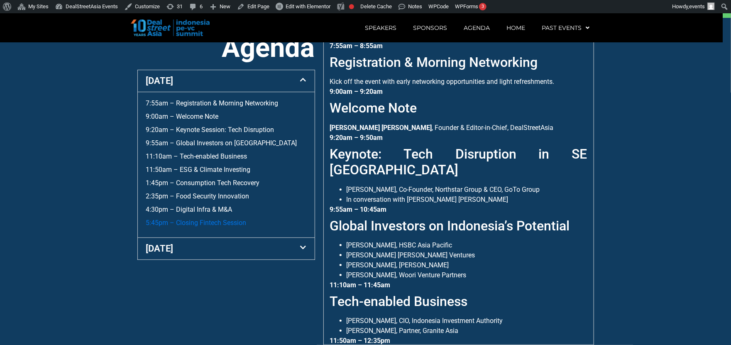
click at [223, 227] on link "5:45pm – Closing Fintech Session" at bounding box center [196, 223] width 101 height 8
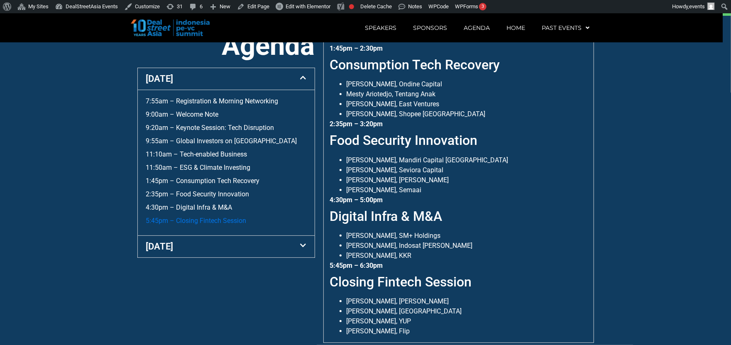
scroll to position [327, 0]
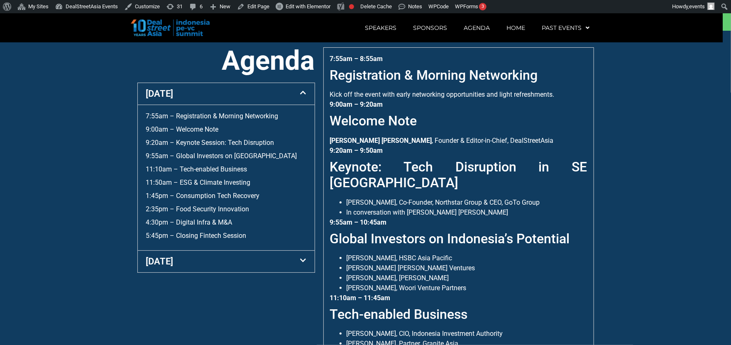
scroll to position [316, 0]
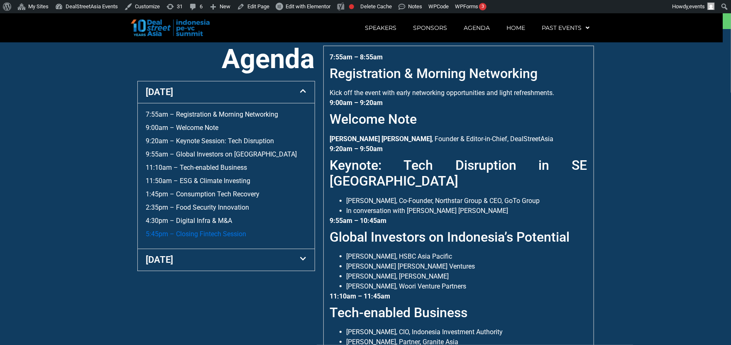
click at [215, 238] on link "5:45pm – Closing Fintech Session" at bounding box center [196, 234] width 101 height 8
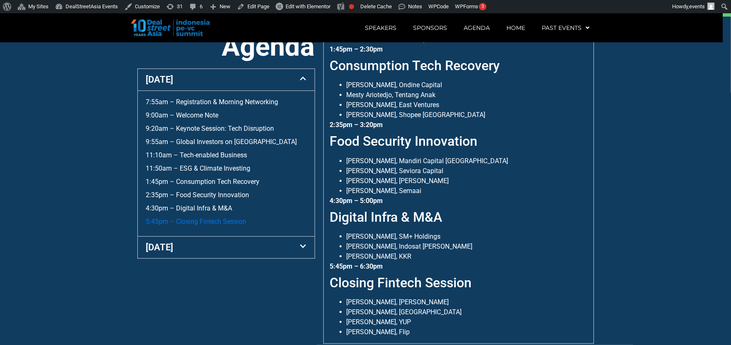
scroll to position [327, 0]
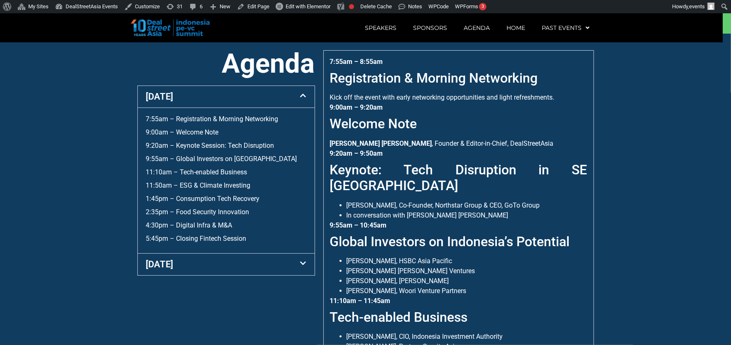
scroll to position [316, 0]
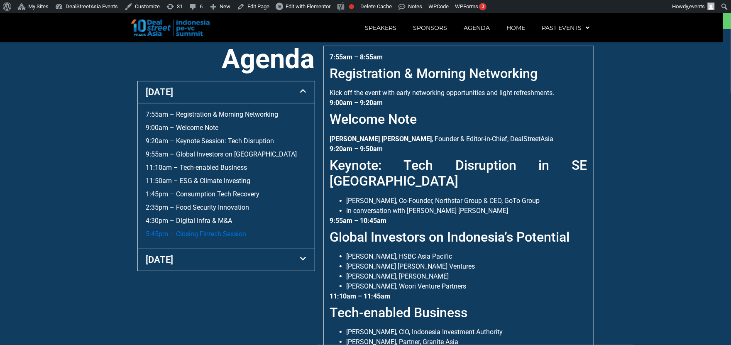
click at [221, 238] on link "5:45pm – Closing Fintech Session" at bounding box center [196, 234] width 101 height 8
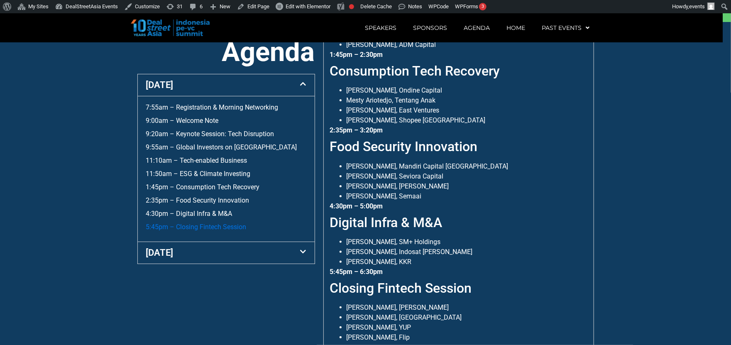
scroll to position [321, 0]
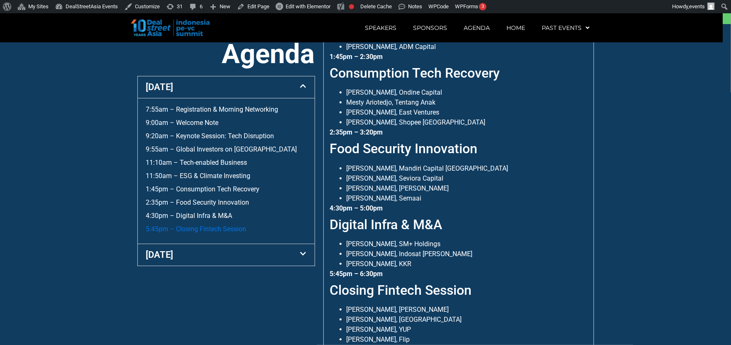
click at [221, 233] on link "5:45pm – Closing Fintech Session" at bounding box center [196, 229] width 101 height 8
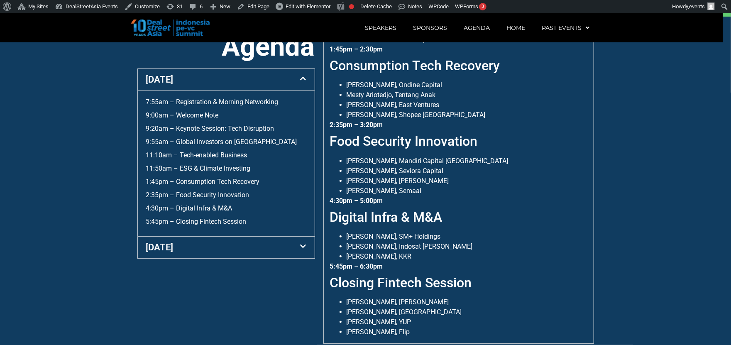
scroll to position [327, 0]
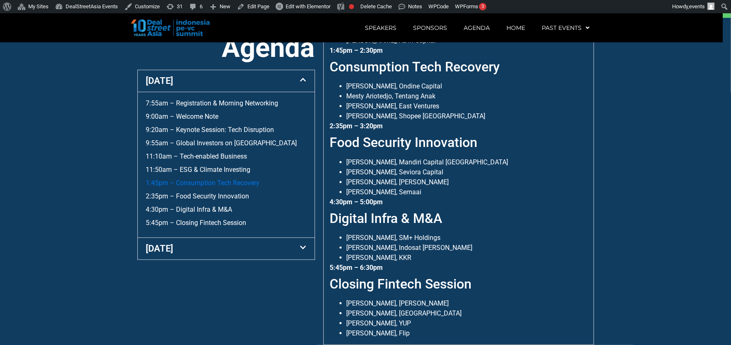
click at [215, 187] on link "1:45pm – Consumption Tech Recovery" at bounding box center [203, 183] width 114 height 8
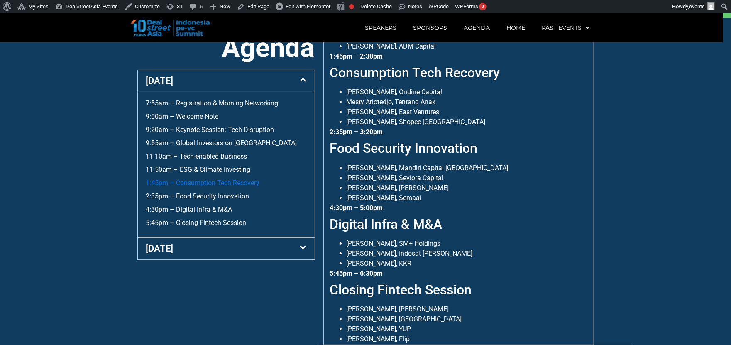
scroll to position [13, 0]
click at [214, 169] on link "11:50am – ESG & Climate Investing" at bounding box center [198, 170] width 105 height 8
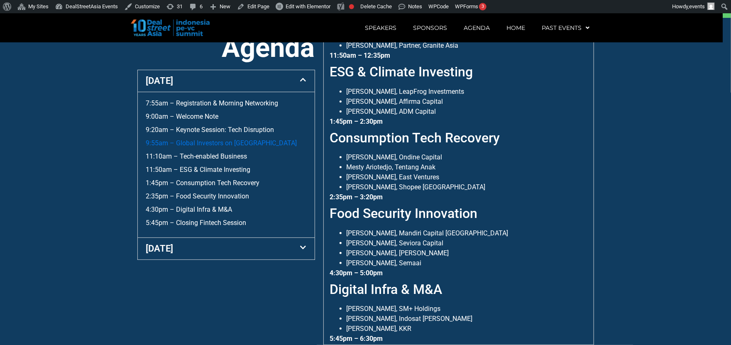
click at [224, 143] on link "9:55am – Global Investors on [GEOGRAPHIC_DATA]" at bounding box center [221, 143] width 151 height 8
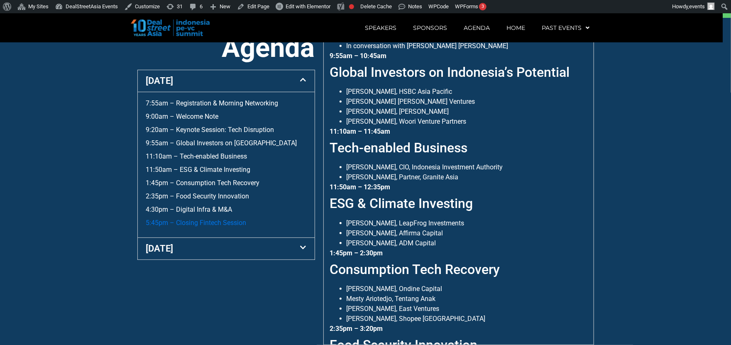
click at [212, 220] on link "5:45pm – Closing Fintech Session" at bounding box center [196, 223] width 101 height 8
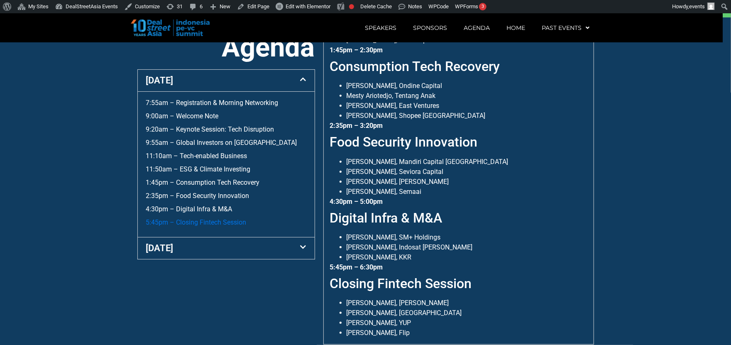
scroll to position [327, 0]
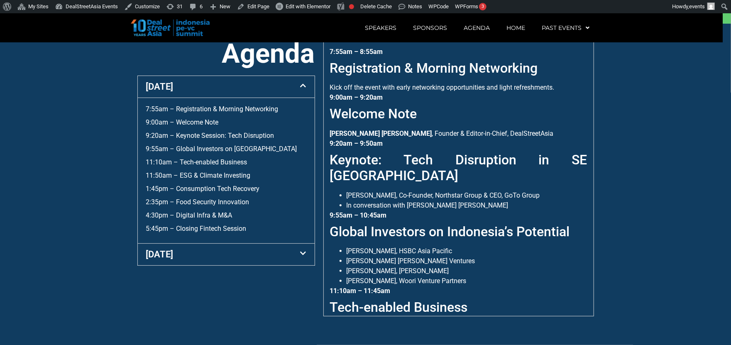
scroll to position [327, 0]
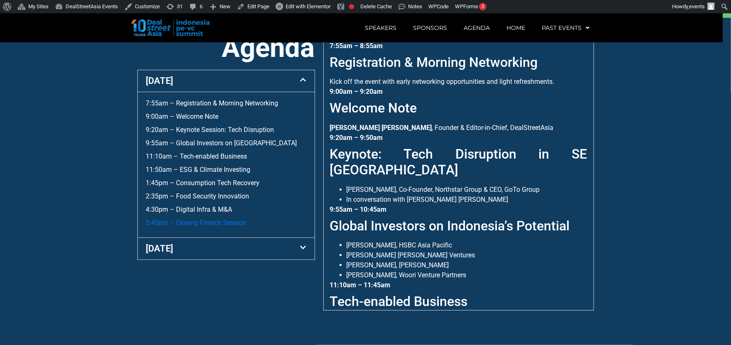
click at [233, 227] on link "5:45pm – Closing Fintech Session" at bounding box center [196, 223] width 101 height 8
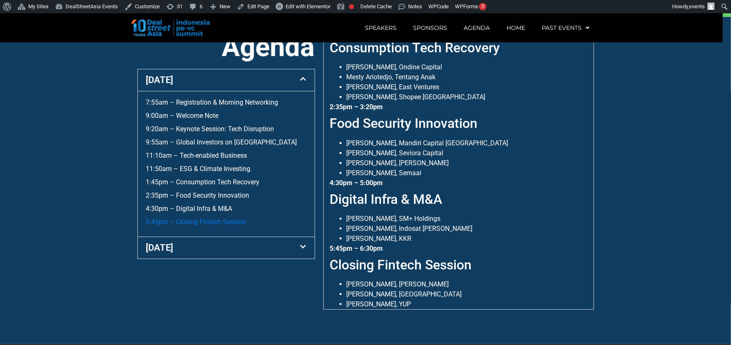
scroll to position [327, 0]
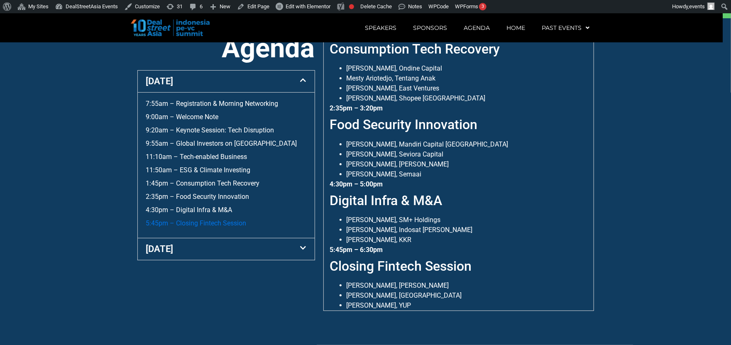
click at [211, 220] on link "5:45pm – Closing Fintech Session" at bounding box center [196, 223] width 101 height 8
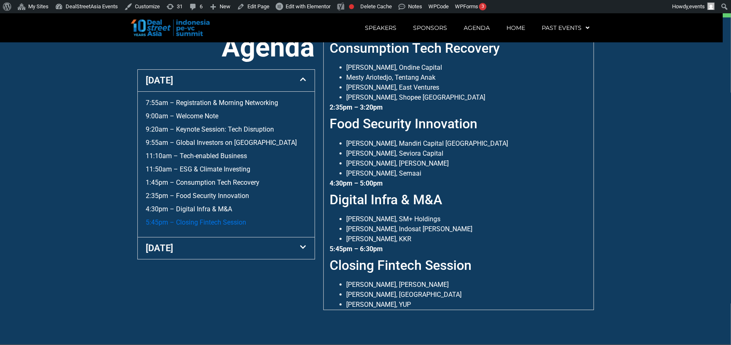
scroll to position [327, 0]
click at [210, 206] on link "4:30pm – Digital Infra & M&A" at bounding box center [189, 210] width 86 height 8
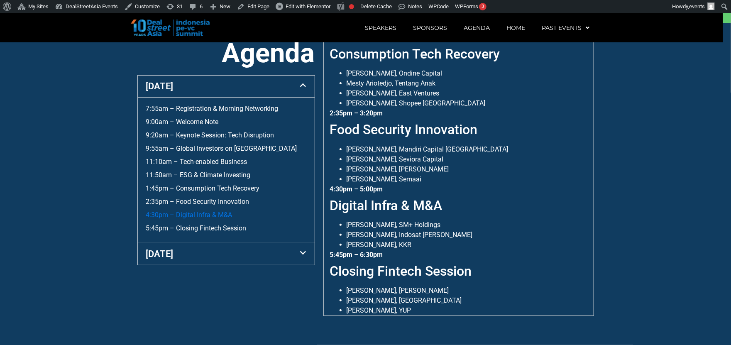
scroll to position [316, 0]
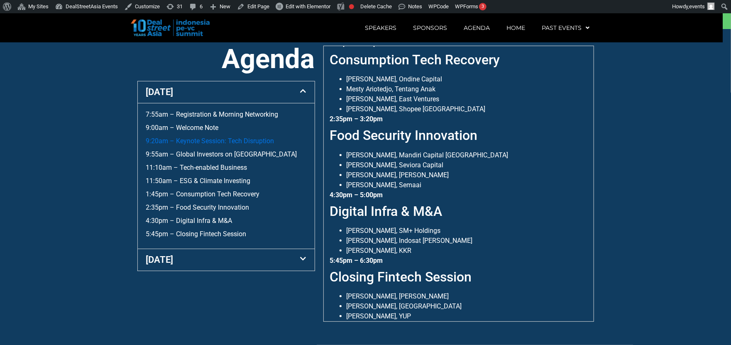
click at [212, 140] on link "9:20am – Keynote Session: Tech Disruption" at bounding box center [210, 141] width 128 height 8
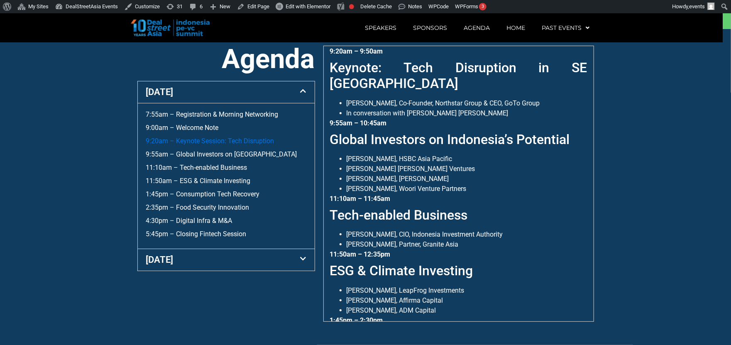
scroll to position [327, 0]
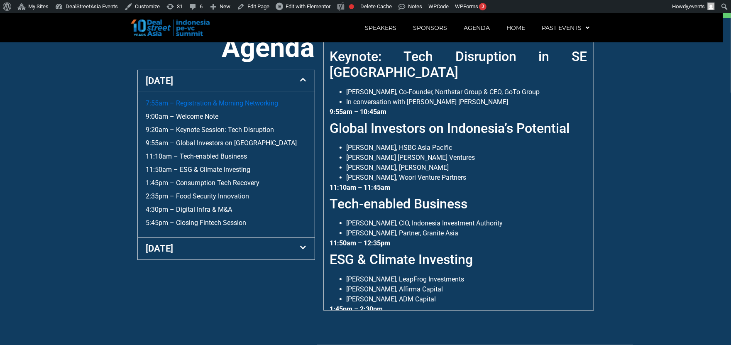
click at [206, 102] on link "7:55am – Registration & Morning Networking" at bounding box center [212, 103] width 132 height 8
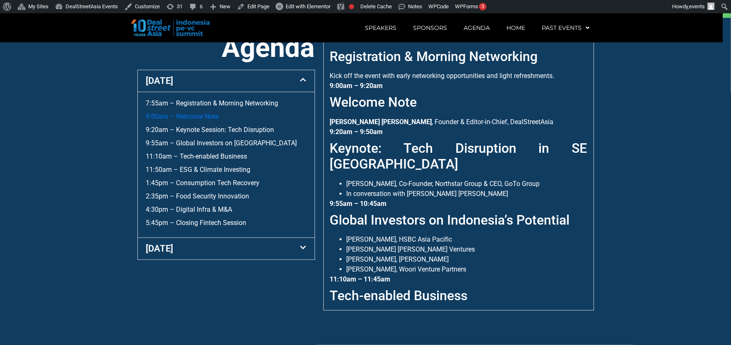
click at [205, 116] on link "9:00am – Welcome Note" at bounding box center [182, 117] width 73 height 8
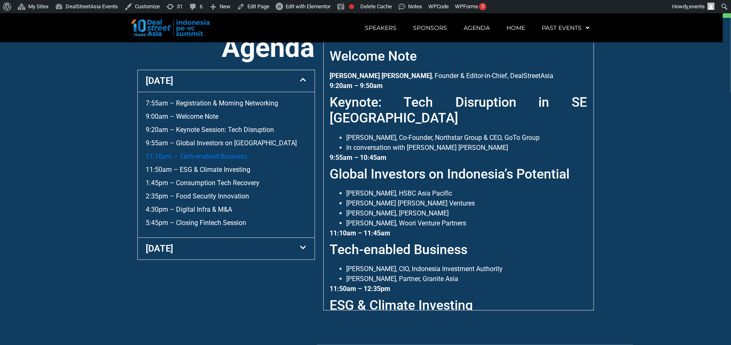
click at [205, 155] on link "11:10am – Tech-enabled Business" at bounding box center [196, 156] width 101 height 8
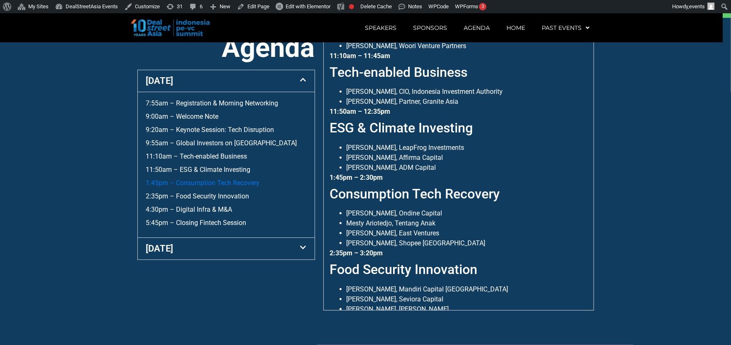
click at [202, 186] on link "1:45pm – Consumption Tech Recovery" at bounding box center [203, 183] width 114 height 8
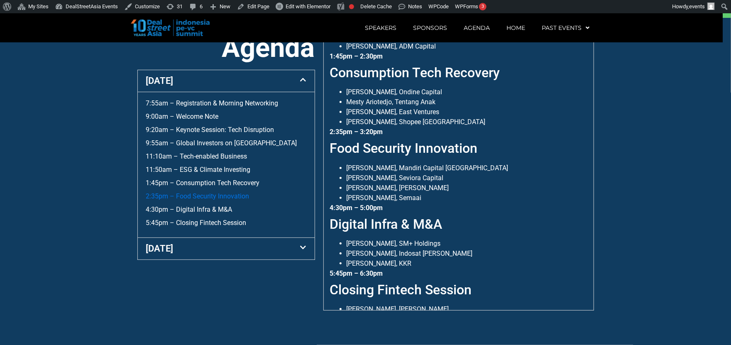
click at [203, 194] on link "2:35pm – Food Security Innovation" at bounding box center [197, 196] width 103 height 8
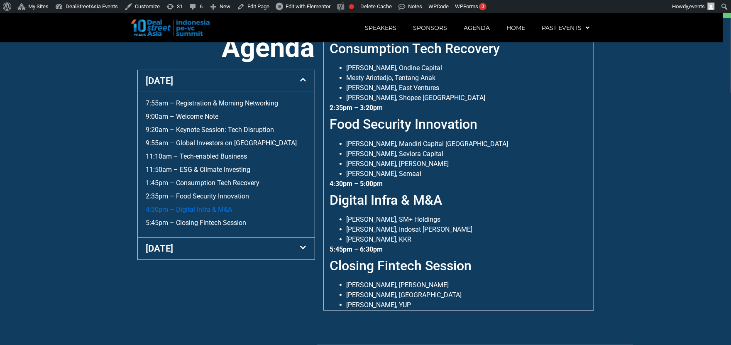
click at [206, 206] on link "4:30pm – Digital Infra & M&A" at bounding box center [189, 210] width 86 height 8
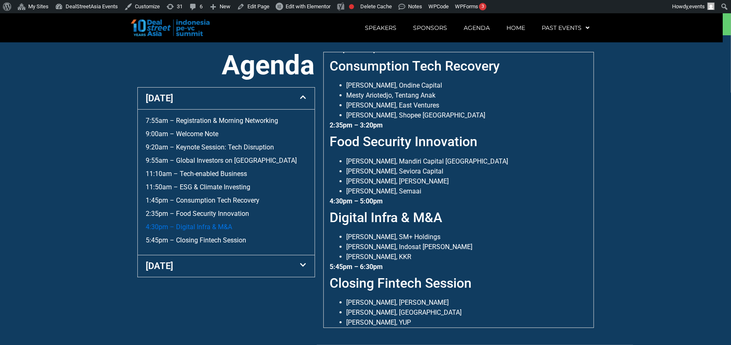
scroll to position [316, 0]
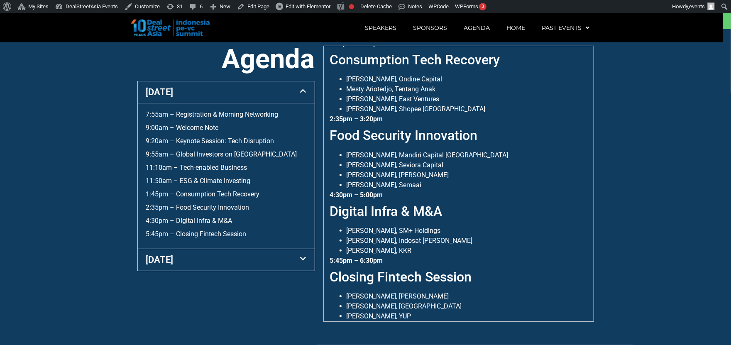
click at [270, 93] on div "[DATE]" at bounding box center [226, 92] width 177 height 22
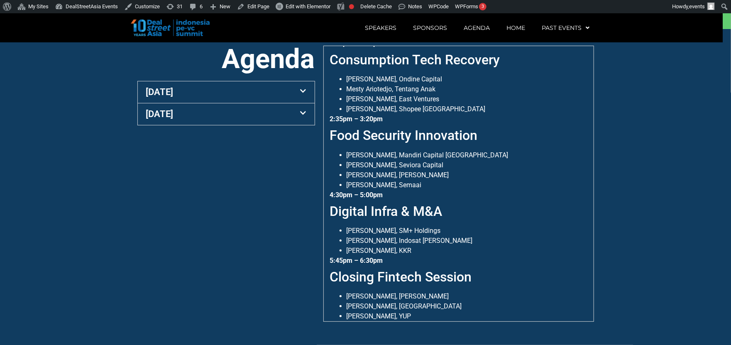
click at [270, 93] on div "[DATE]" at bounding box center [226, 92] width 177 height 22
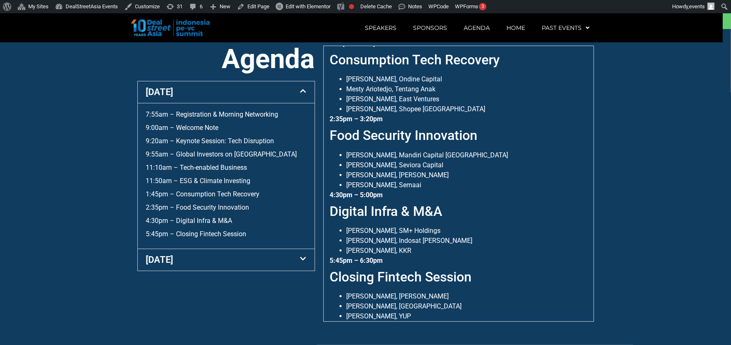
click at [270, 93] on div "[DATE]" at bounding box center [226, 92] width 177 height 22
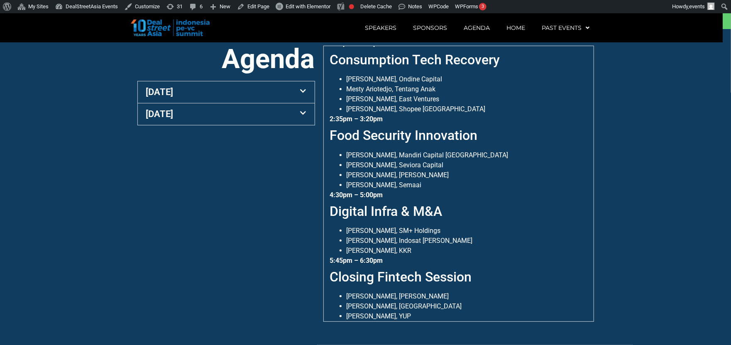
click at [270, 111] on div "[DATE]" at bounding box center [226, 114] width 177 height 22
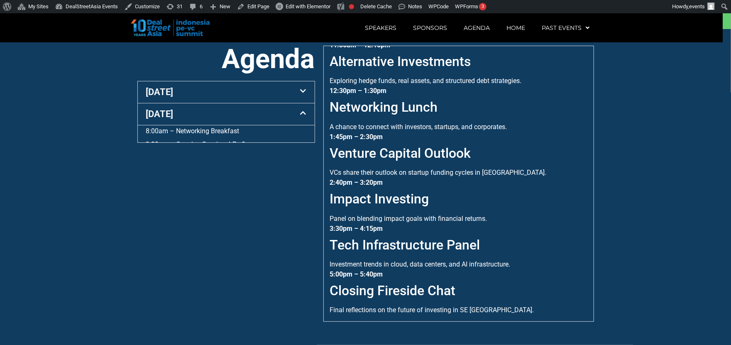
scroll to position [251, 0]
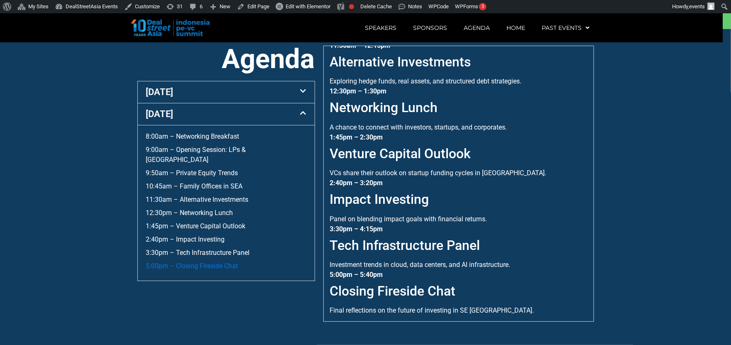
click at [228, 262] on link "5:00pm – Closing Fireside Chat" at bounding box center [192, 266] width 92 height 8
